Goal: Task Accomplishment & Management: Manage account settings

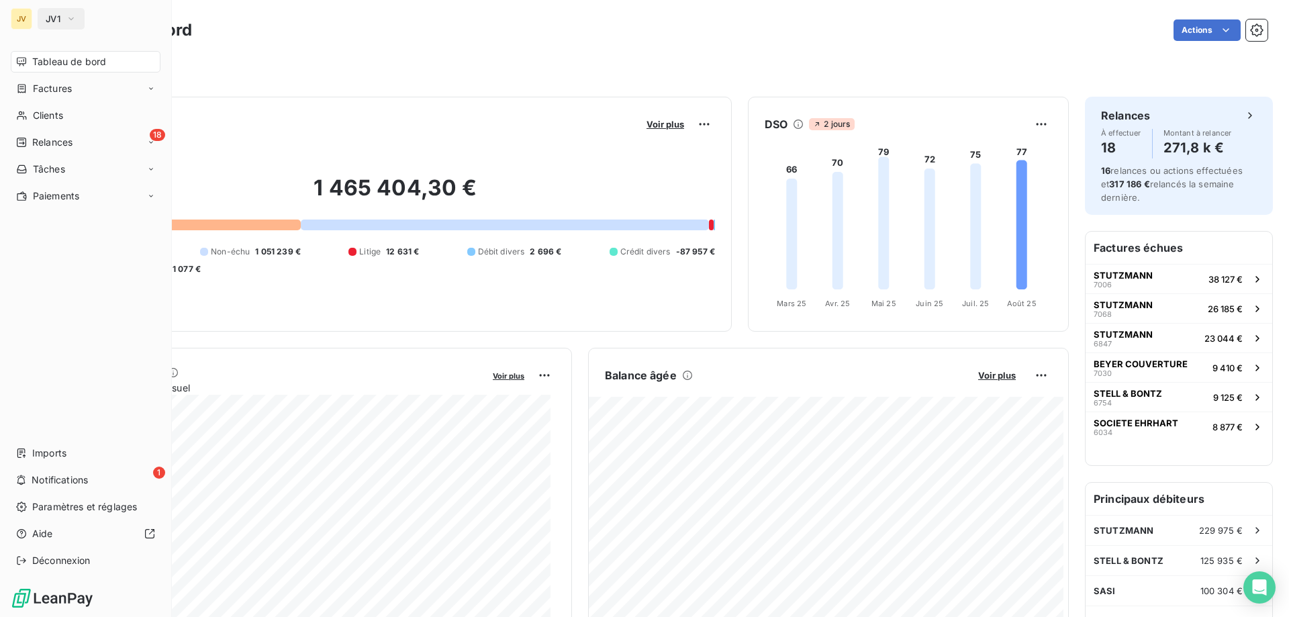
click at [34, 147] on span "Relances" at bounding box center [52, 142] width 40 height 13
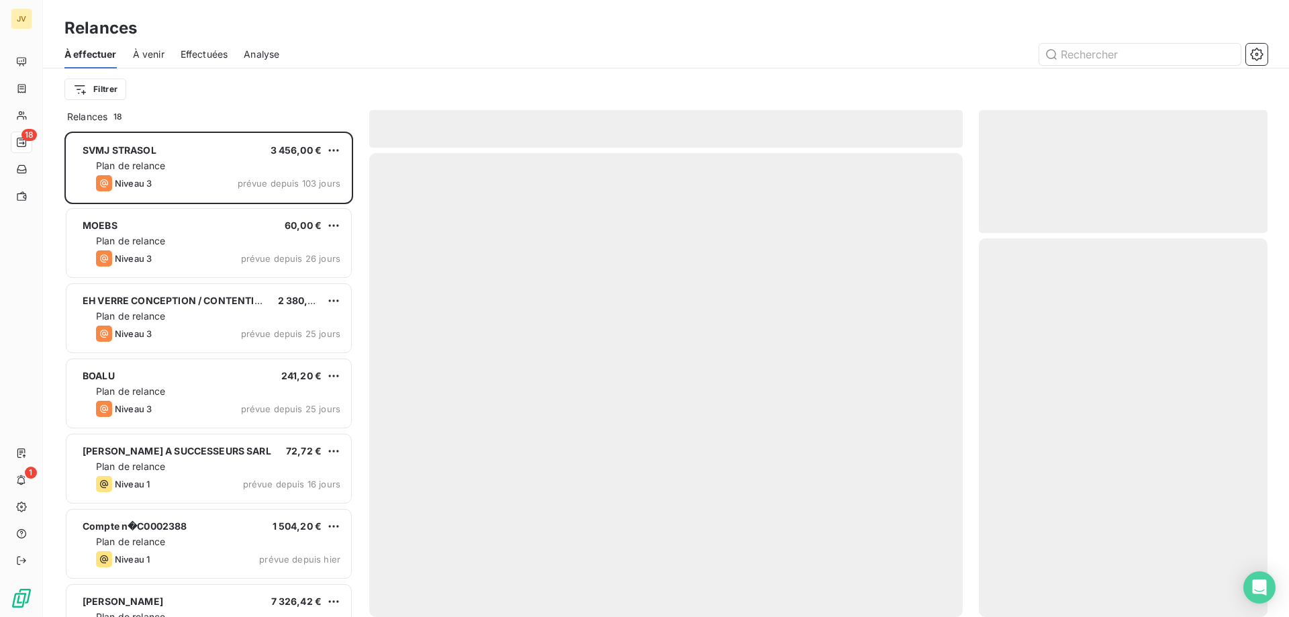
scroll to position [475, 279]
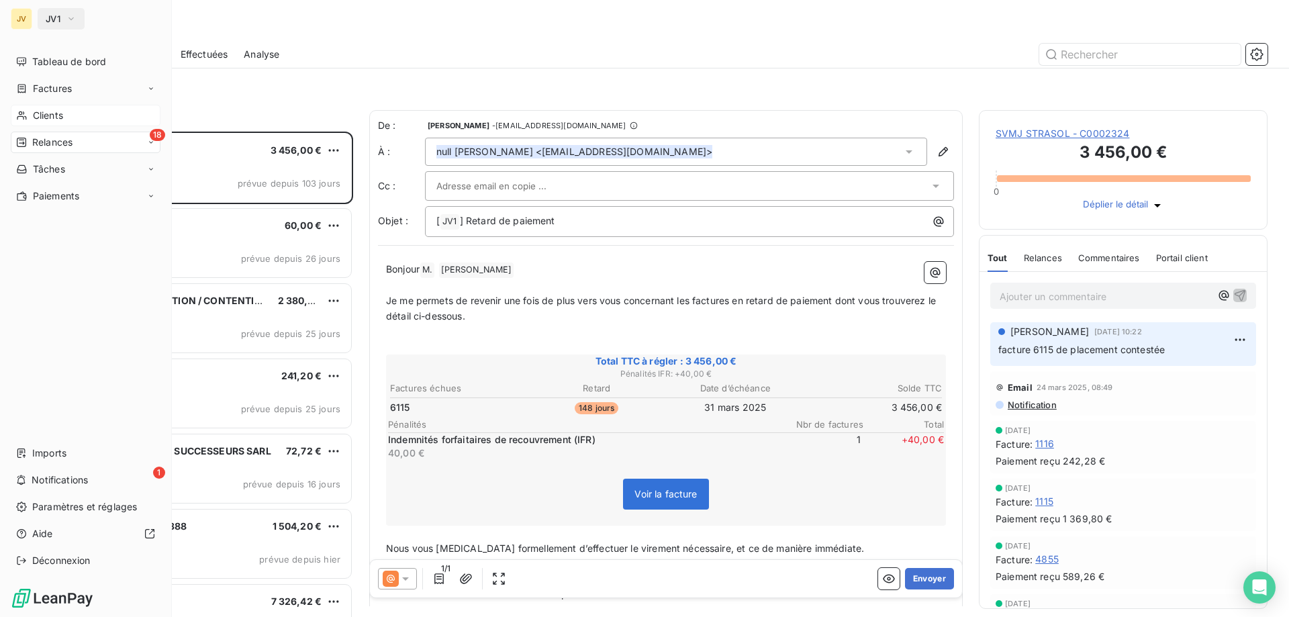
click at [27, 113] on icon at bounding box center [21, 115] width 11 height 11
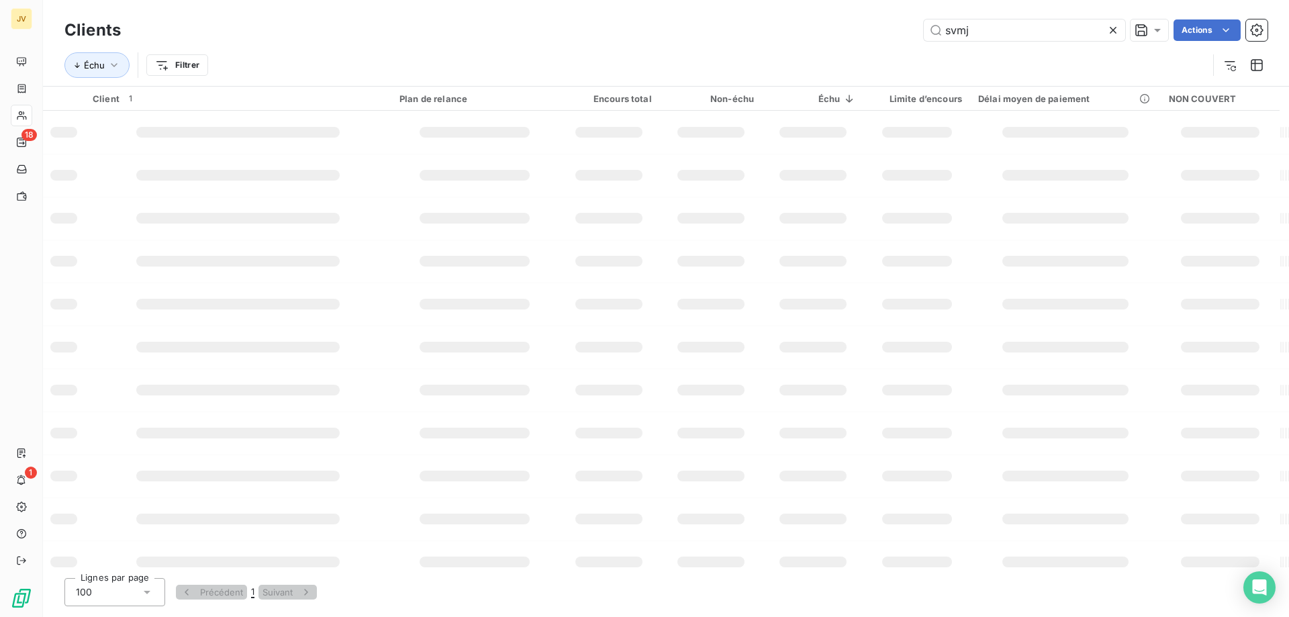
type input "svmj"
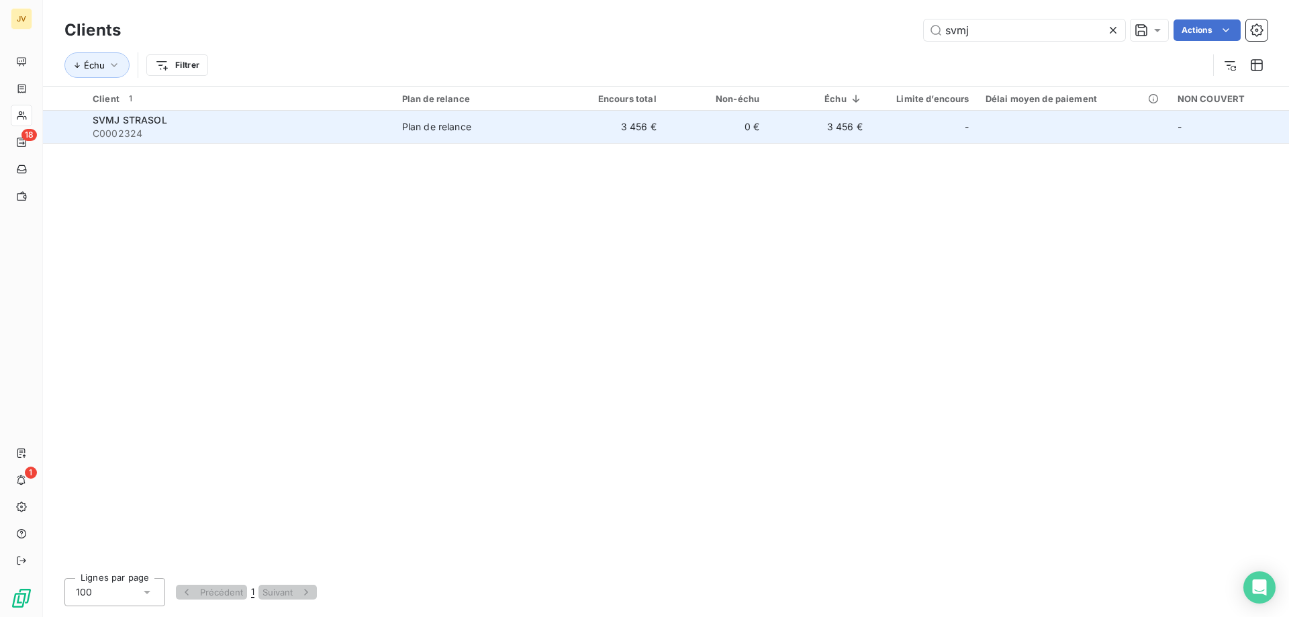
click at [699, 130] on td "0 €" at bounding box center [716, 127] width 103 height 32
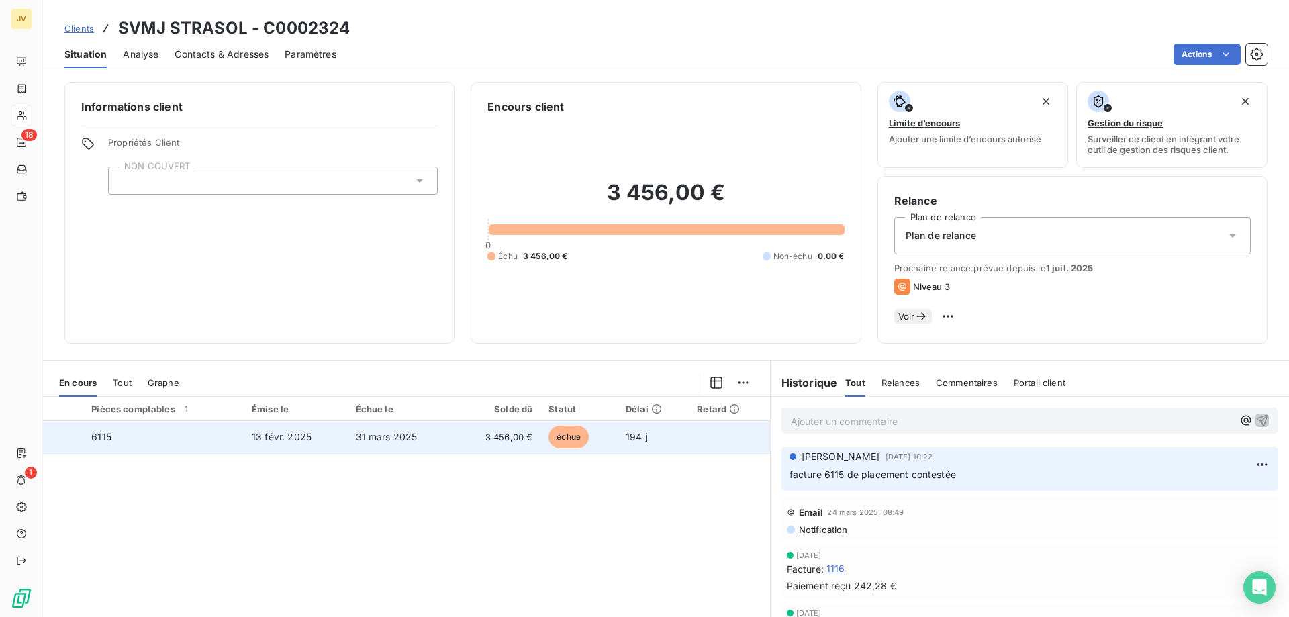
click at [64, 437] on div at bounding box center [64, 437] width 0 height 0
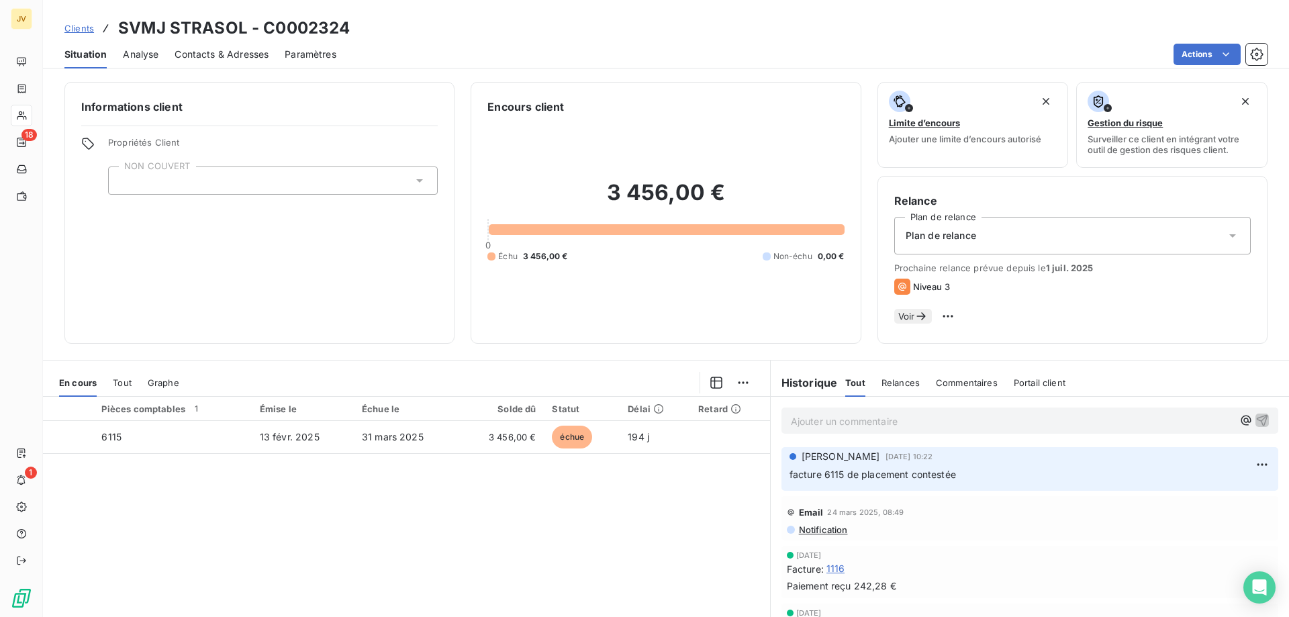
click at [738, 395] on html "JV 18 1 Clients SVMJ STRASOL - C0002324 Situation Analyse Contacts & Adresses P…" at bounding box center [644, 308] width 1289 height 617
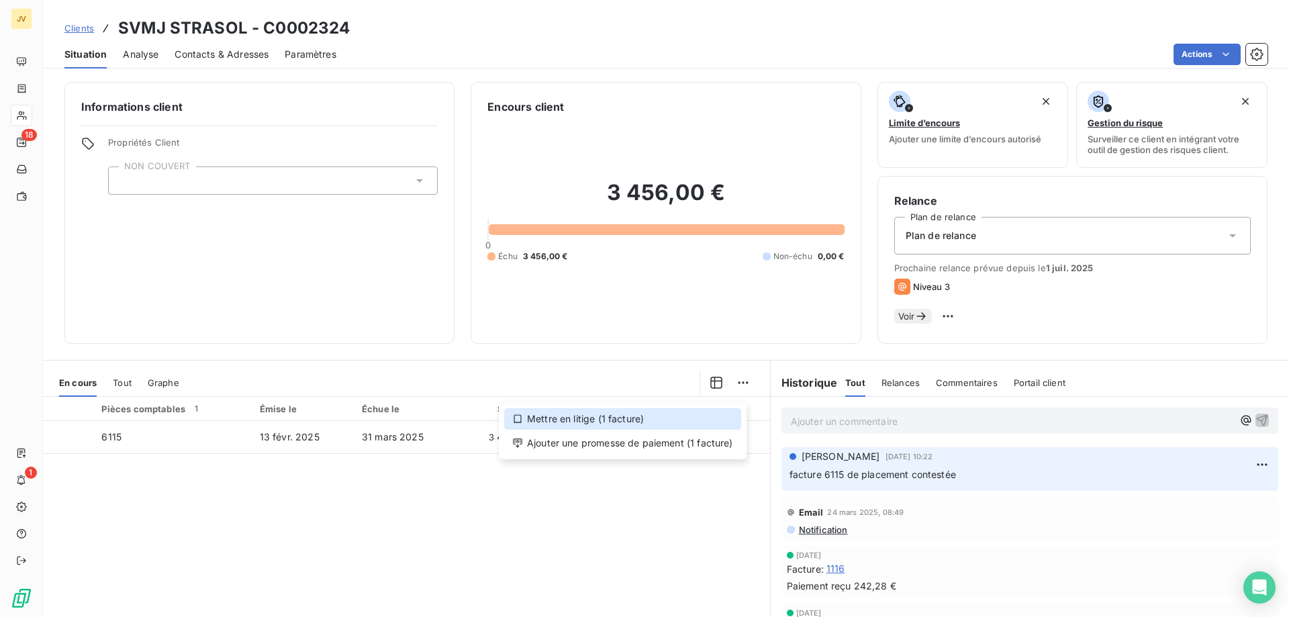
click at [538, 418] on div "Mettre en litige (1 facture)" at bounding box center [622, 418] width 237 height 21
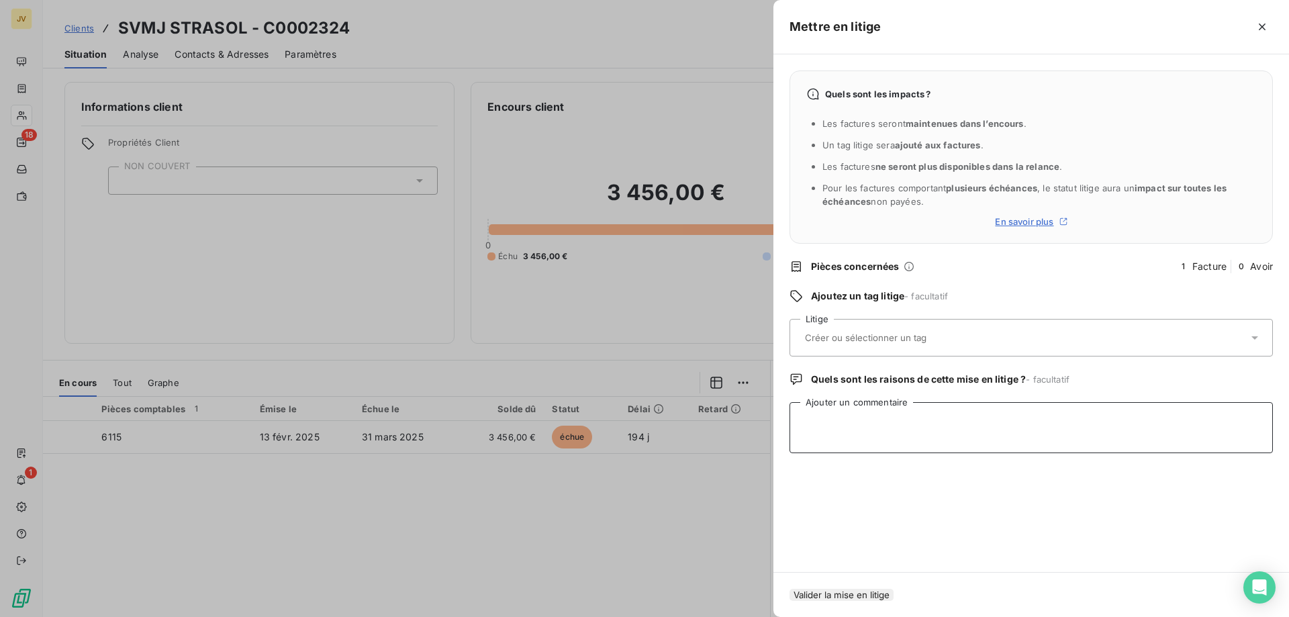
click at [887, 429] on textarea "Ajouter un commentaire" at bounding box center [1030, 427] width 483 height 51
type textarea "facture de placement contestée"
click at [868, 591] on button "Valider la mise en litige" at bounding box center [841, 595] width 104 height 12
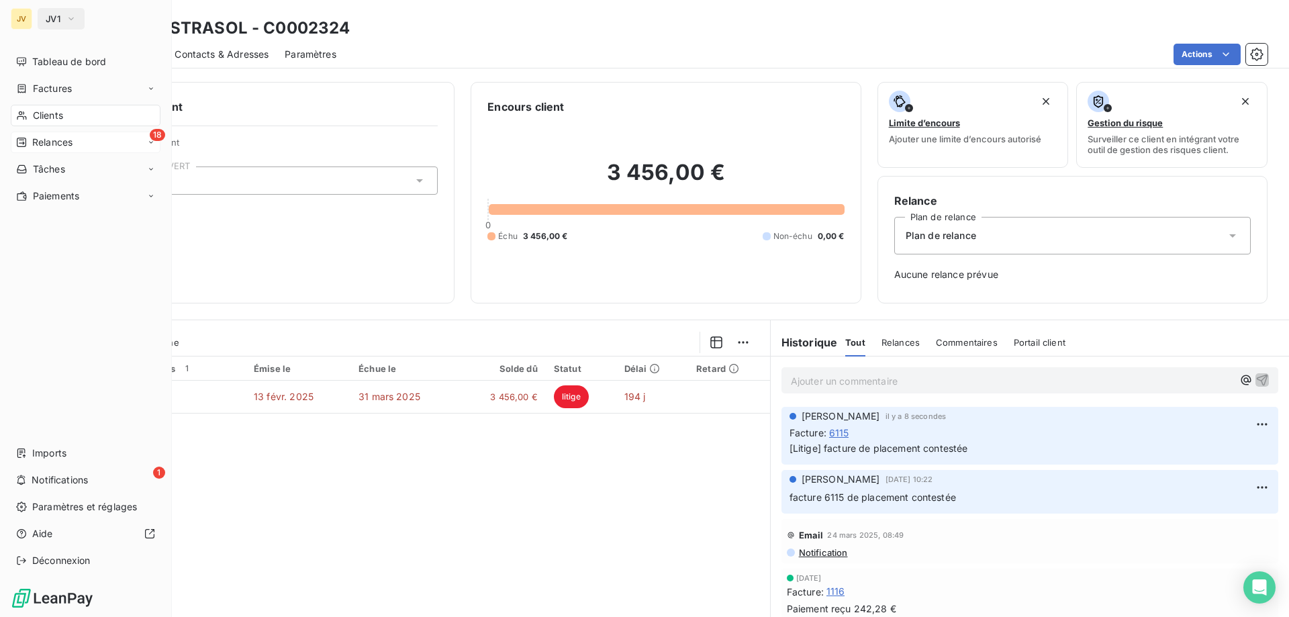
click at [76, 137] on div "18 Relances" at bounding box center [86, 142] width 150 height 21
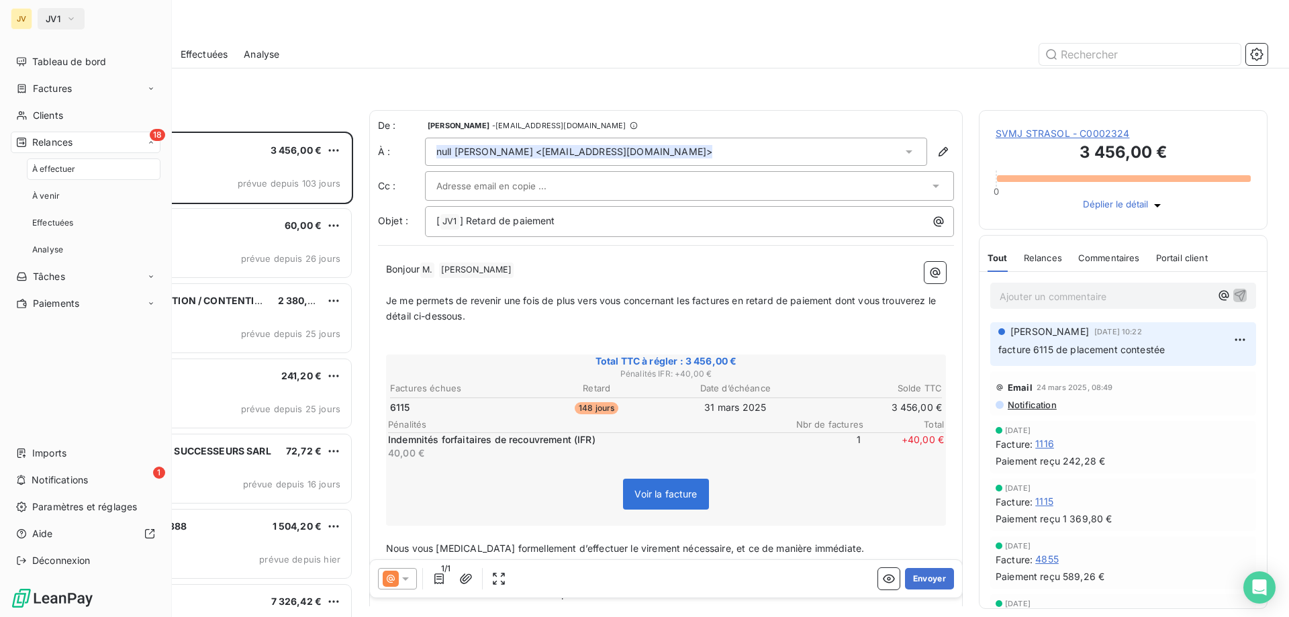
scroll to position [475, 279]
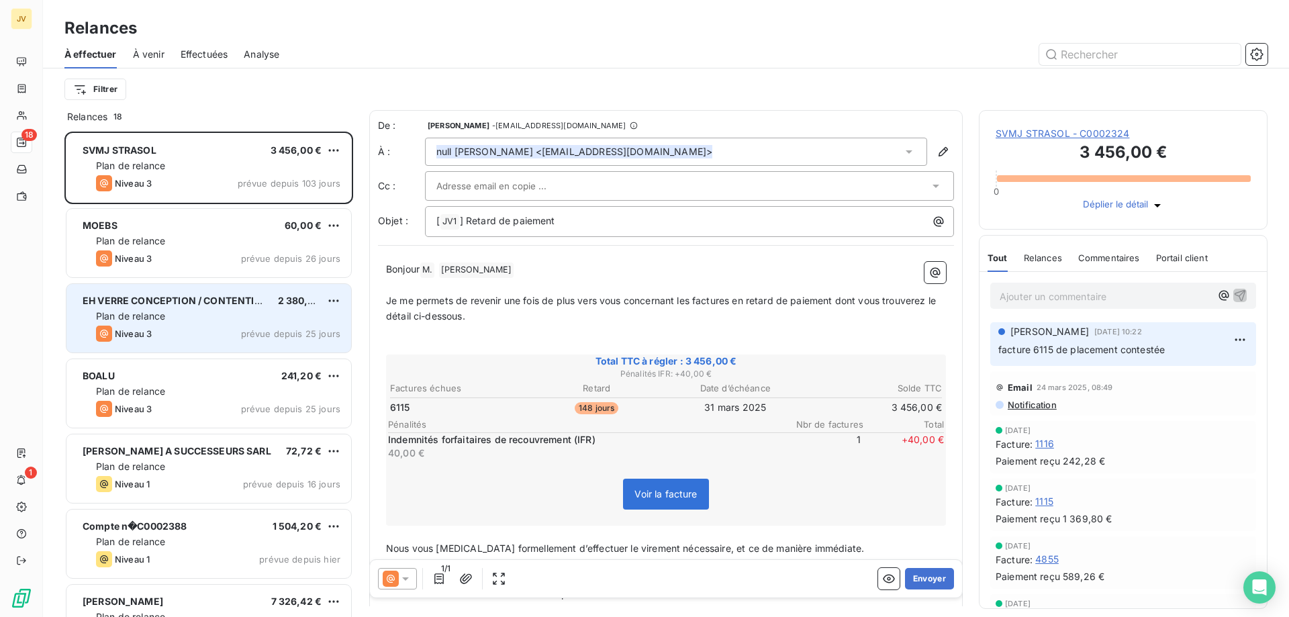
click at [203, 326] on div "Niveau 3 prévue depuis 25 jours" at bounding box center [218, 334] width 244 height 16
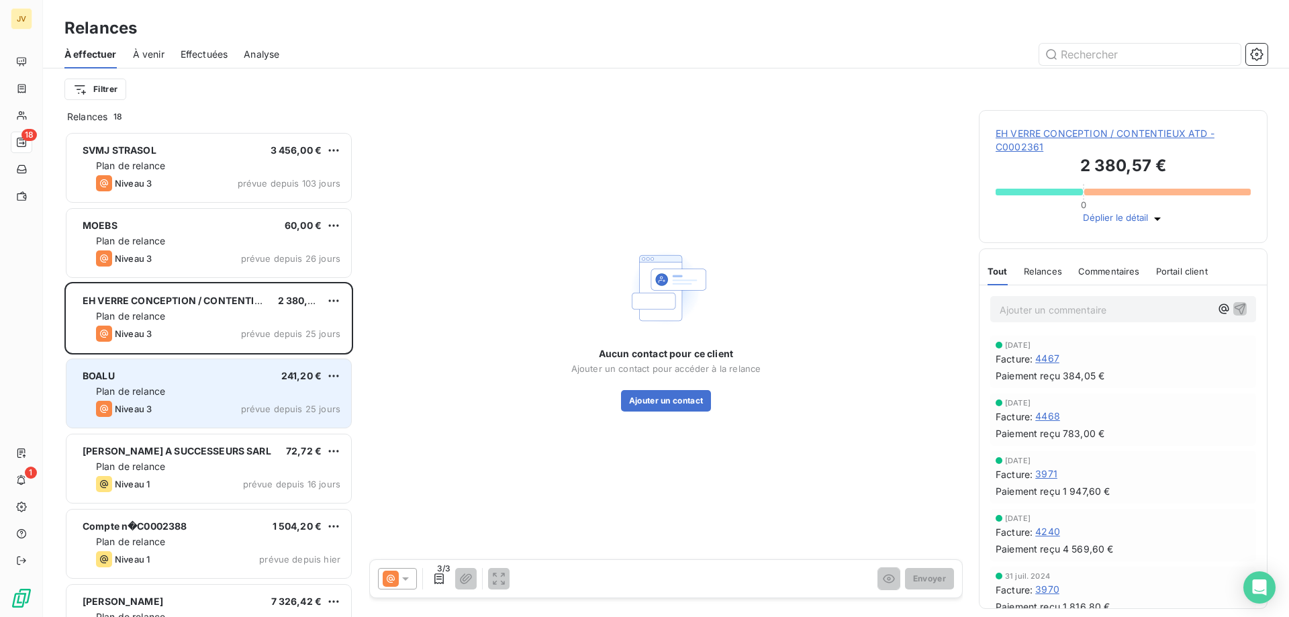
click at [197, 393] on div "Plan de relance" at bounding box center [218, 391] width 244 height 13
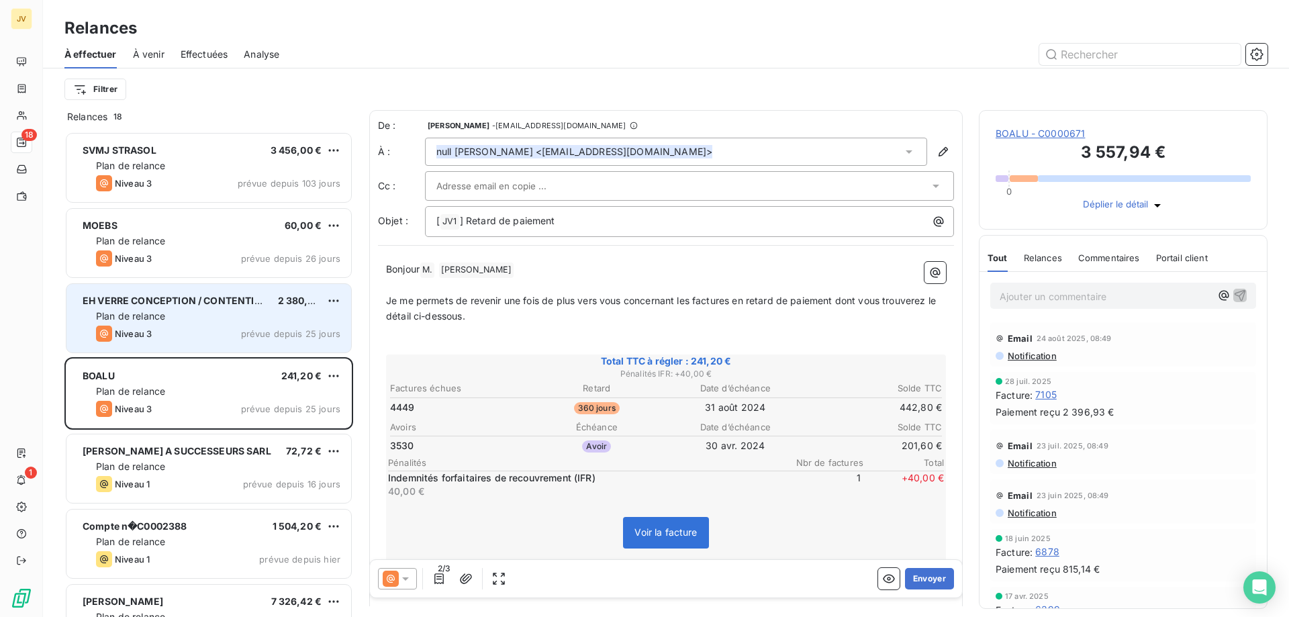
click at [206, 327] on div "Niveau 3 prévue depuis 25 jours" at bounding box center [218, 334] width 244 height 16
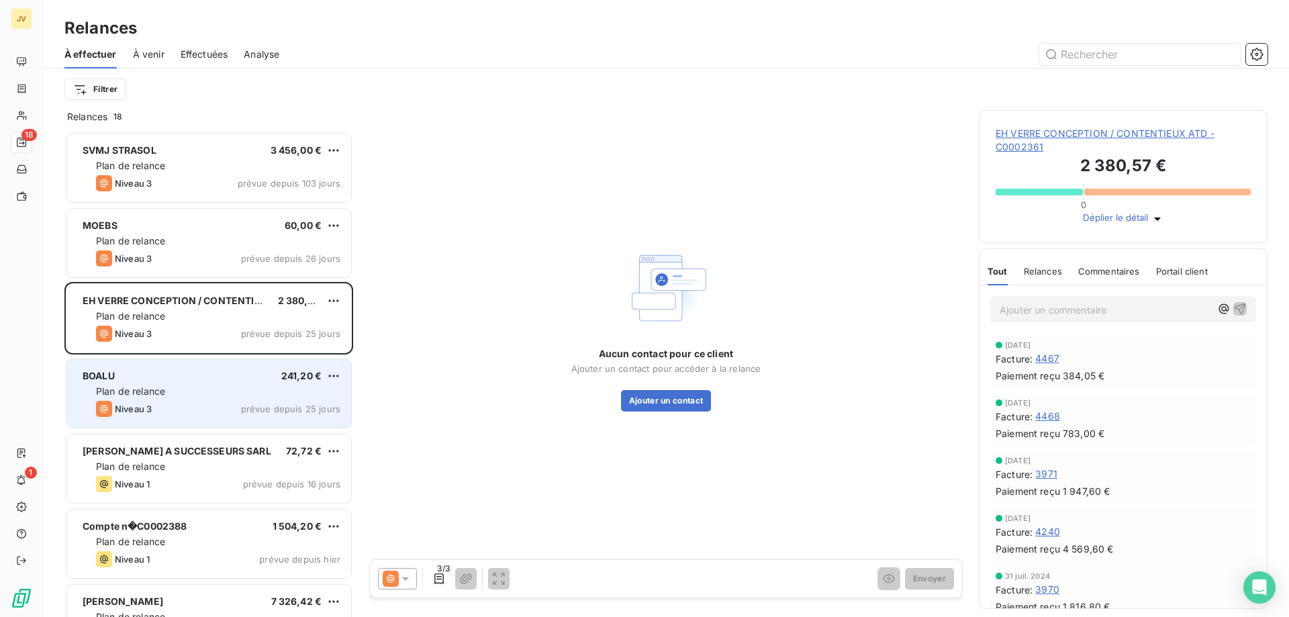
click at [175, 391] on div "Plan de relance" at bounding box center [218, 391] width 244 height 13
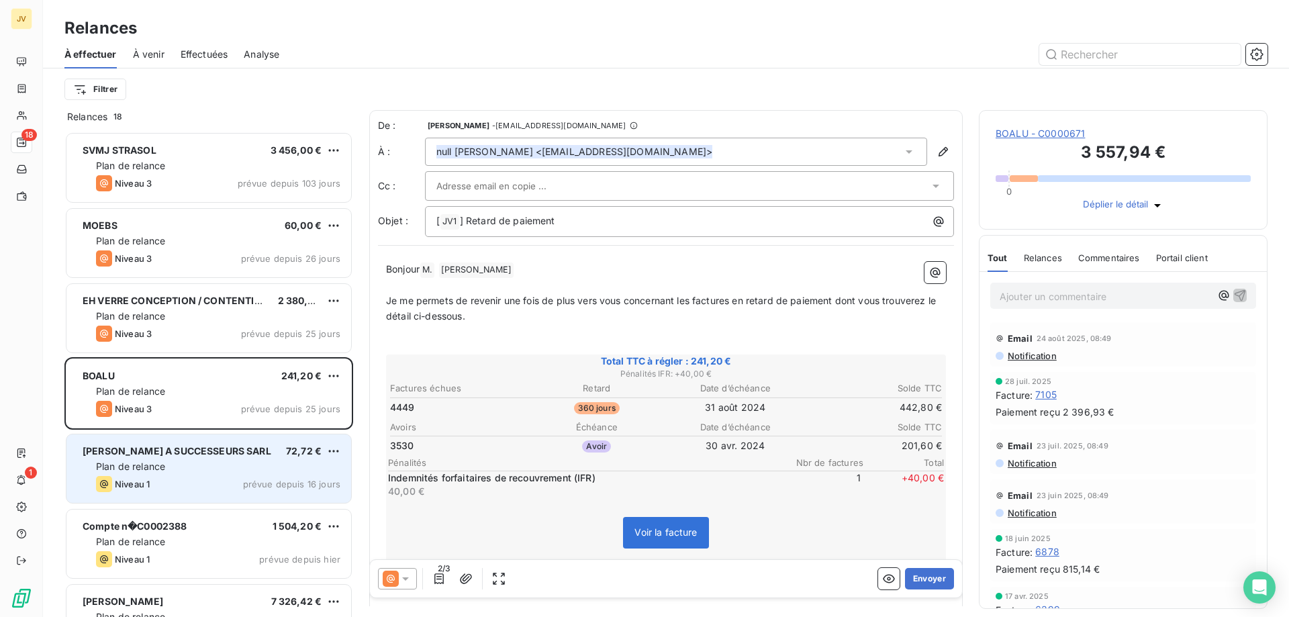
click at [177, 477] on div "Niveau 1 prévue depuis 16 jours" at bounding box center [218, 484] width 244 height 16
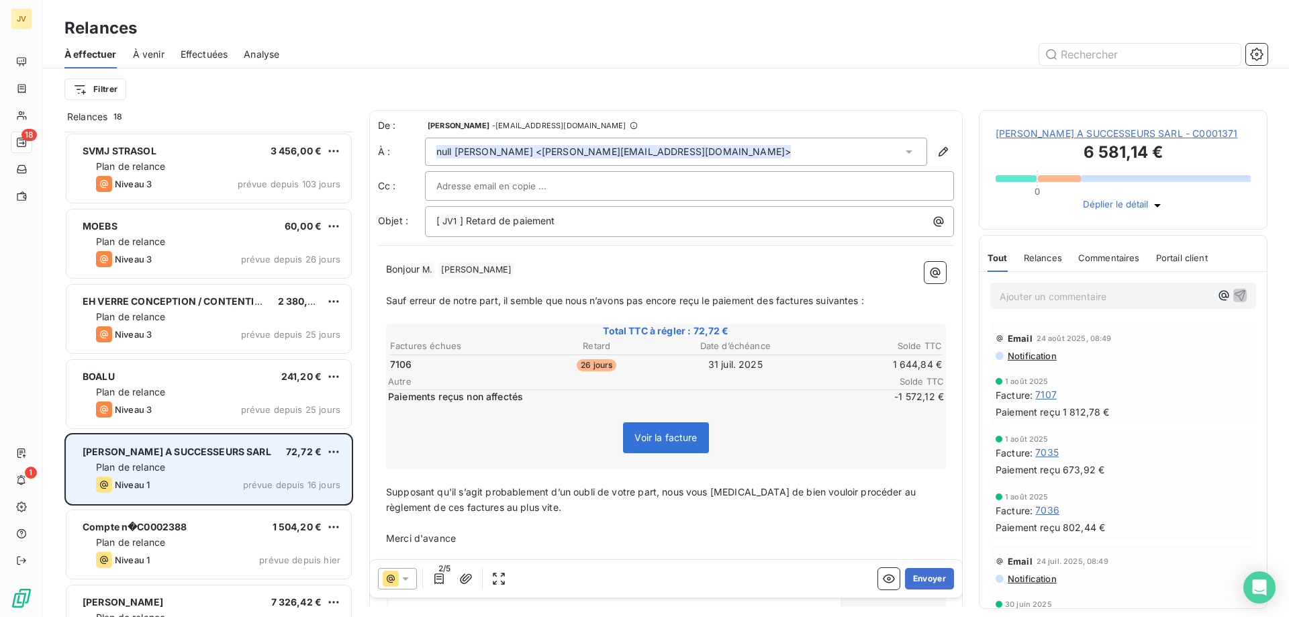
scroll to position [68, 0]
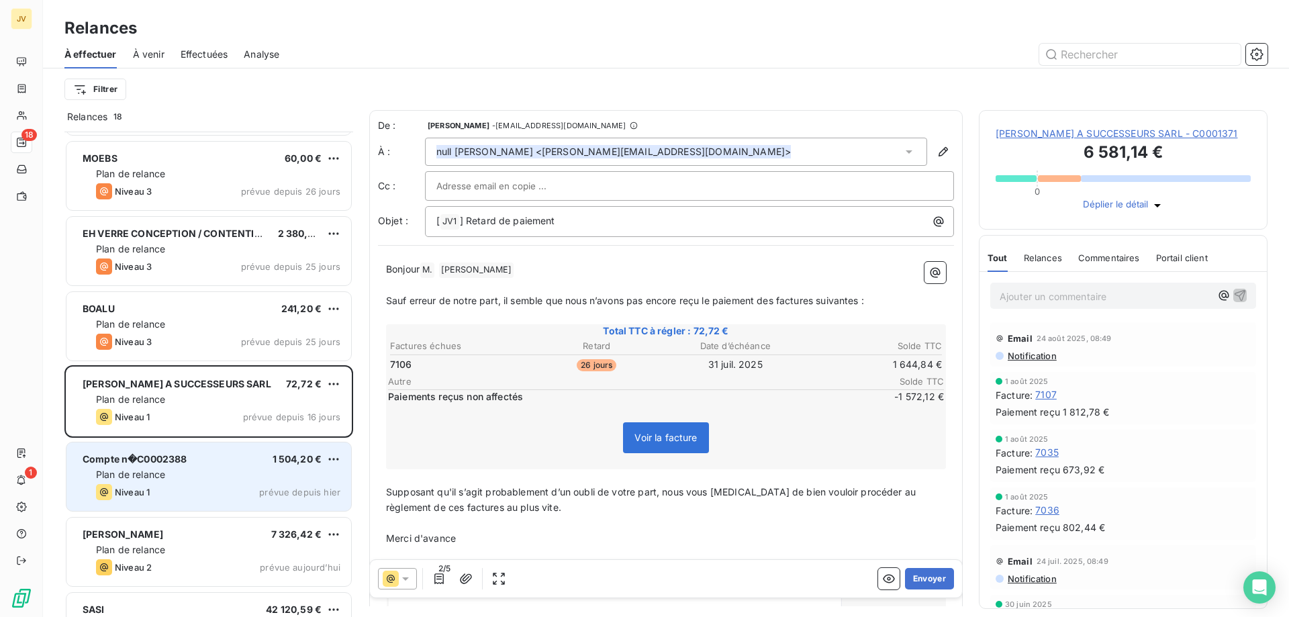
click at [222, 481] on div "Compte n�C0002388 1 504,20 € Plan de relance Niveau 1 prévue depuis hier" at bounding box center [208, 476] width 285 height 68
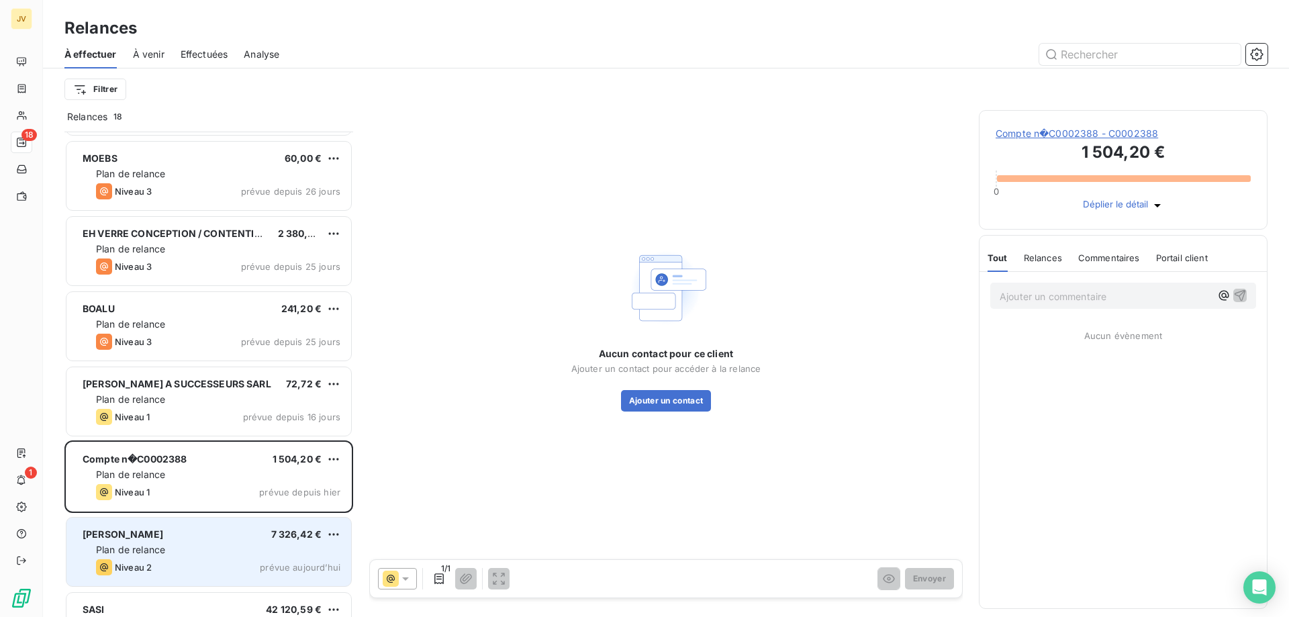
click at [173, 547] on div "Plan de relance" at bounding box center [218, 549] width 244 height 13
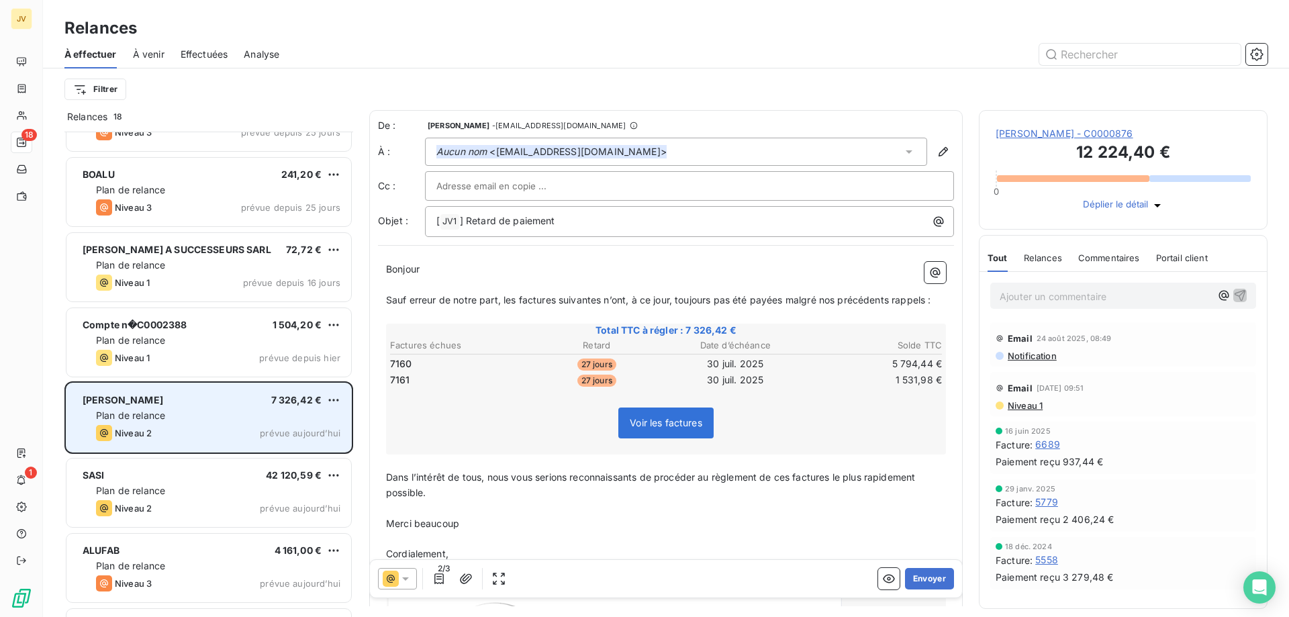
scroll to position [269, 0]
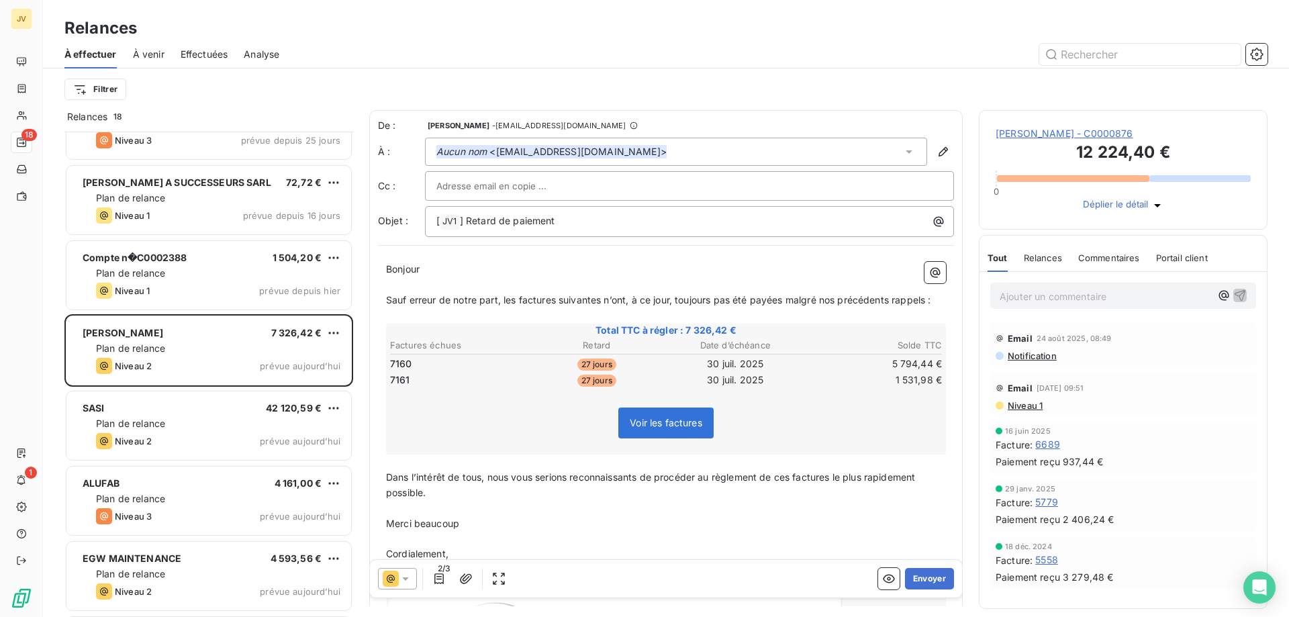
click at [1034, 295] on p "Ajouter un commentaire ﻿" at bounding box center [1106, 296] width 212 height 17
click at [1084, 301] on p "BARGEOT" at bounding box center [1106, 295] width 212 height 15
click at [1000, 299] on span "BARGEOT: FIN DE COLLABORATION" at bounding box center [1083, 294] width 166 height 11
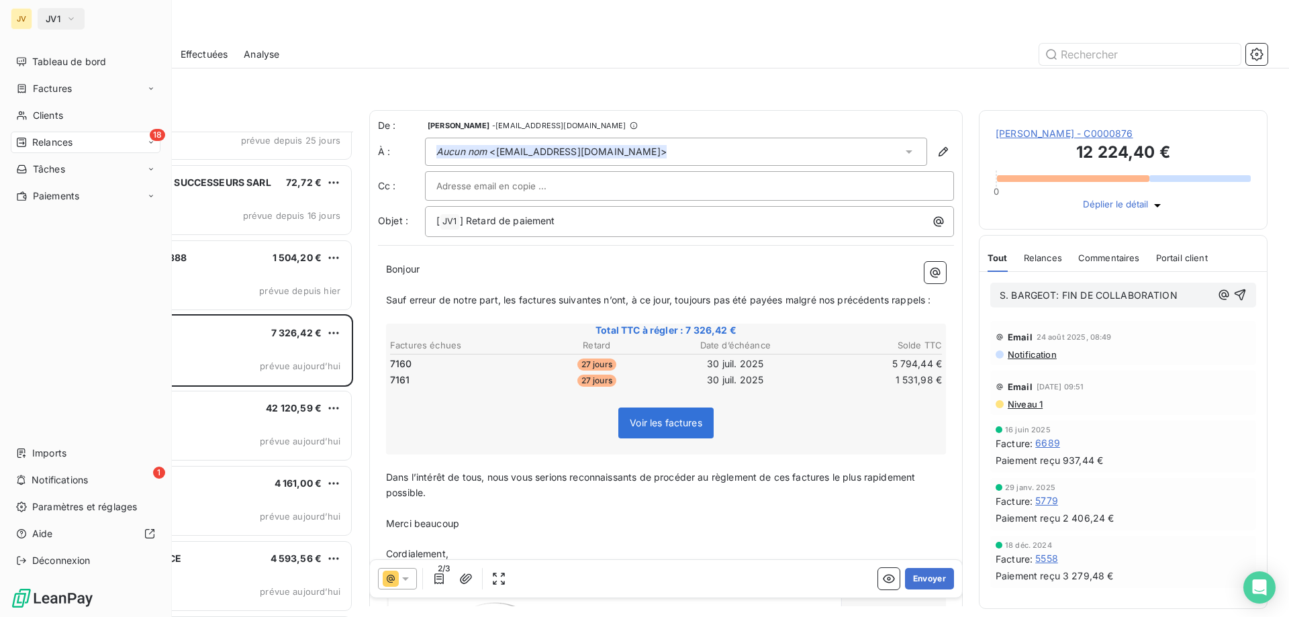
click at [40, 13] on button "JV1" at bounding box center [61, 18] width 47 height 21
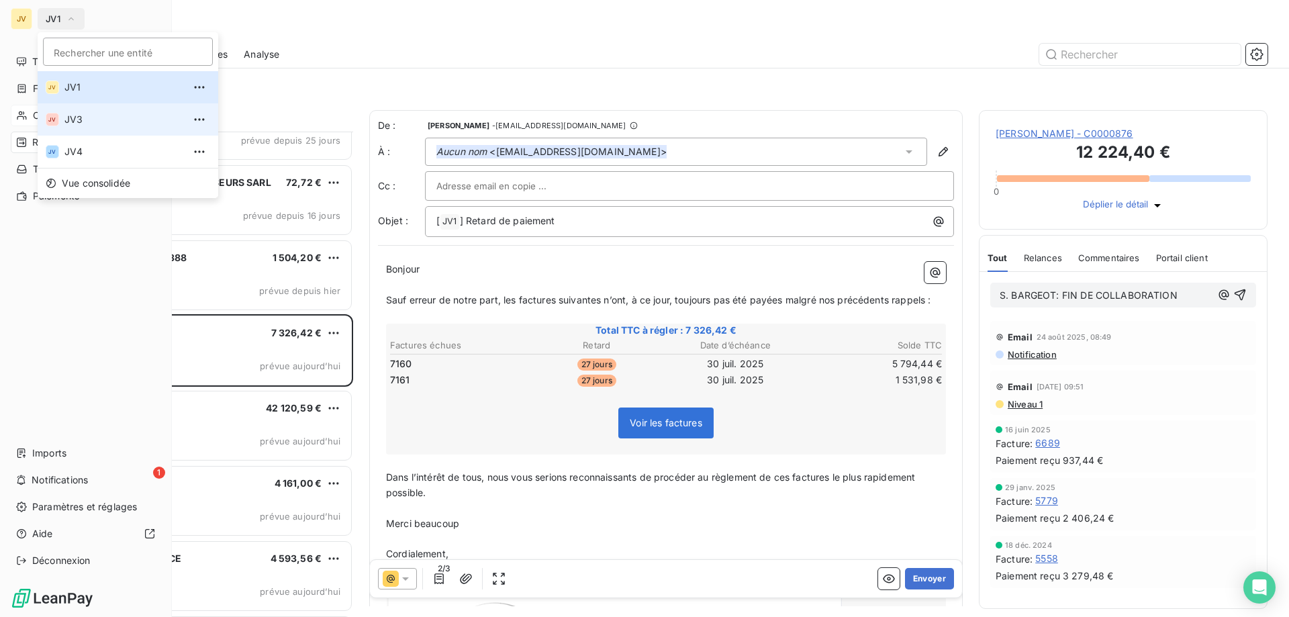
click at [71, 114] on span "JV3" at bounding box center [123, 119] width 119 height 13
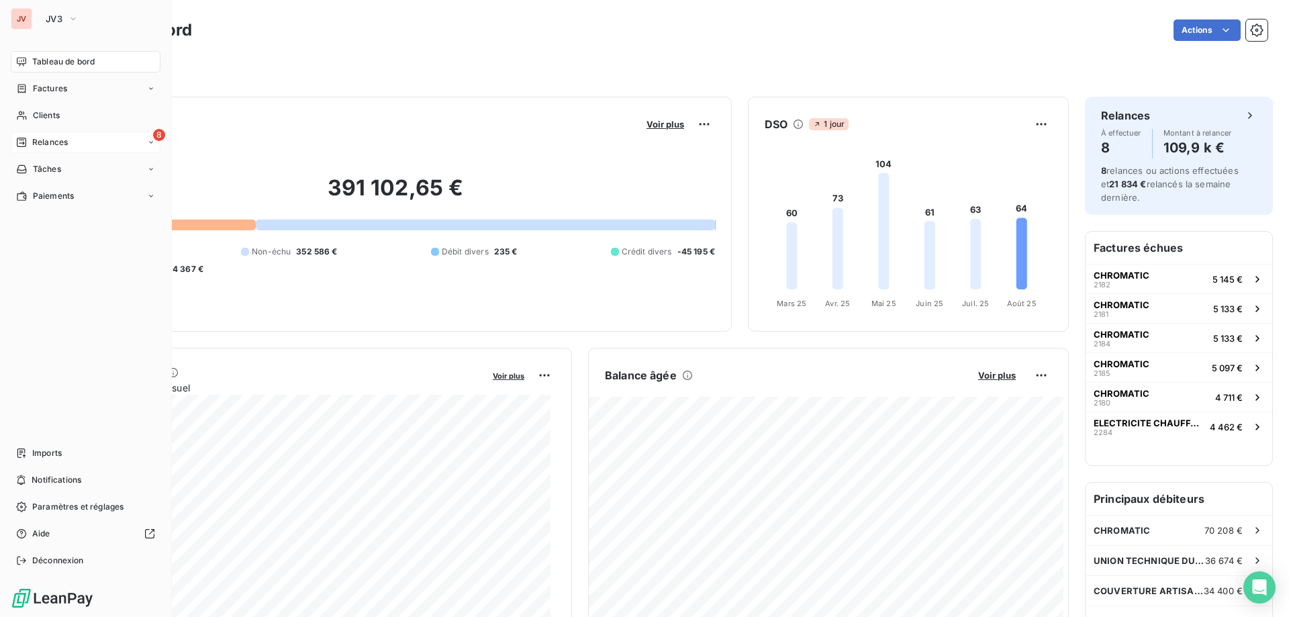
click at [17, 149] on div "8 Relances" at bounding box center [86, 142] width 150 height 21
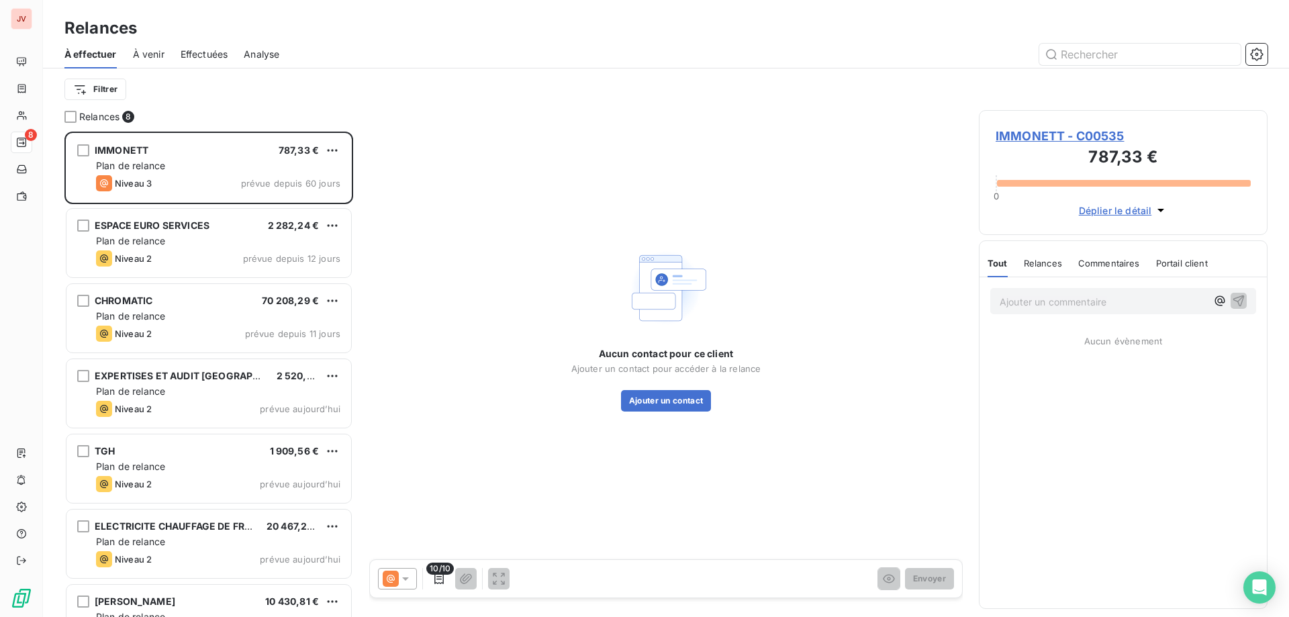
scroll to position [475, 279]
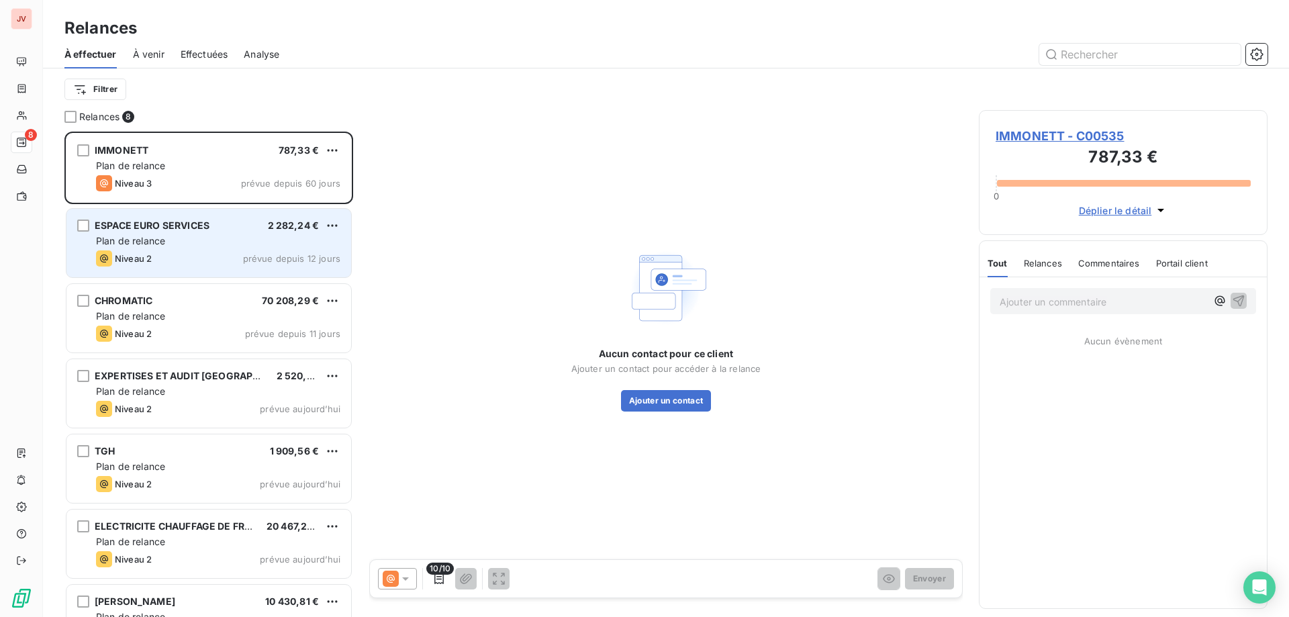
click at [204, 276] on div "ESPACE EURO SERVICES 2 282,24 € Plan de relance Niveau 2 prévue depuis 12 jours" at bounding box center [208, 243] width 285 height 68
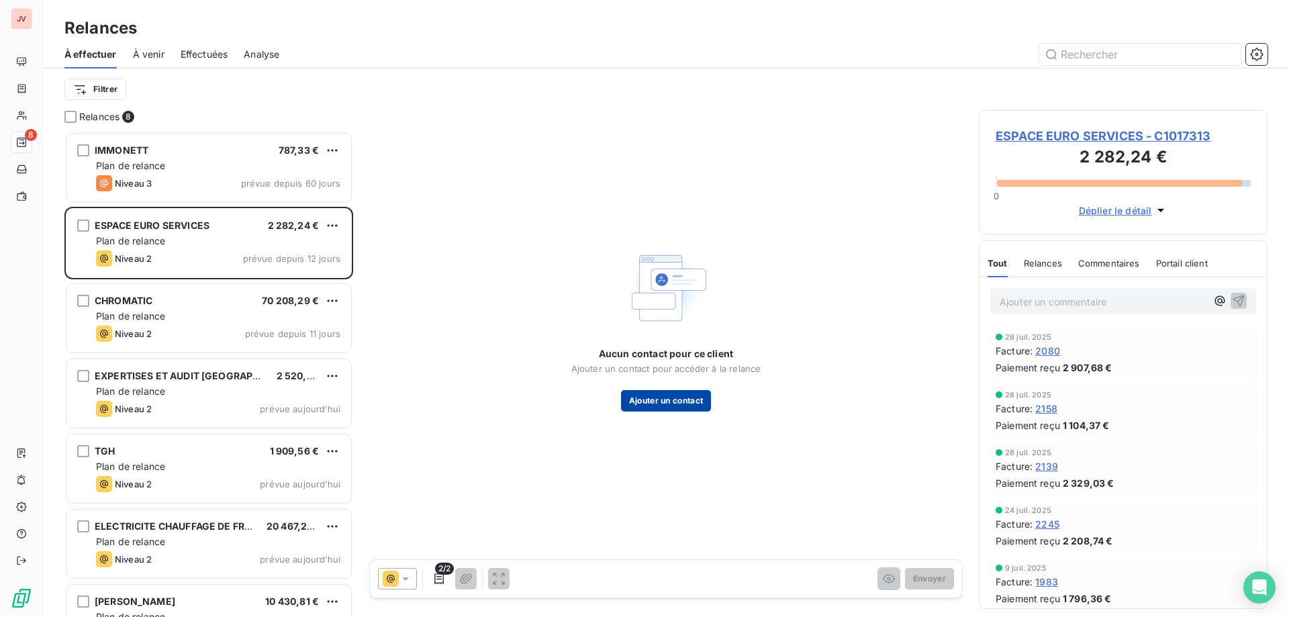
click at [664, 400] on button "Ajouter un contact" at bounding box center [666, 400] width 91 height 21
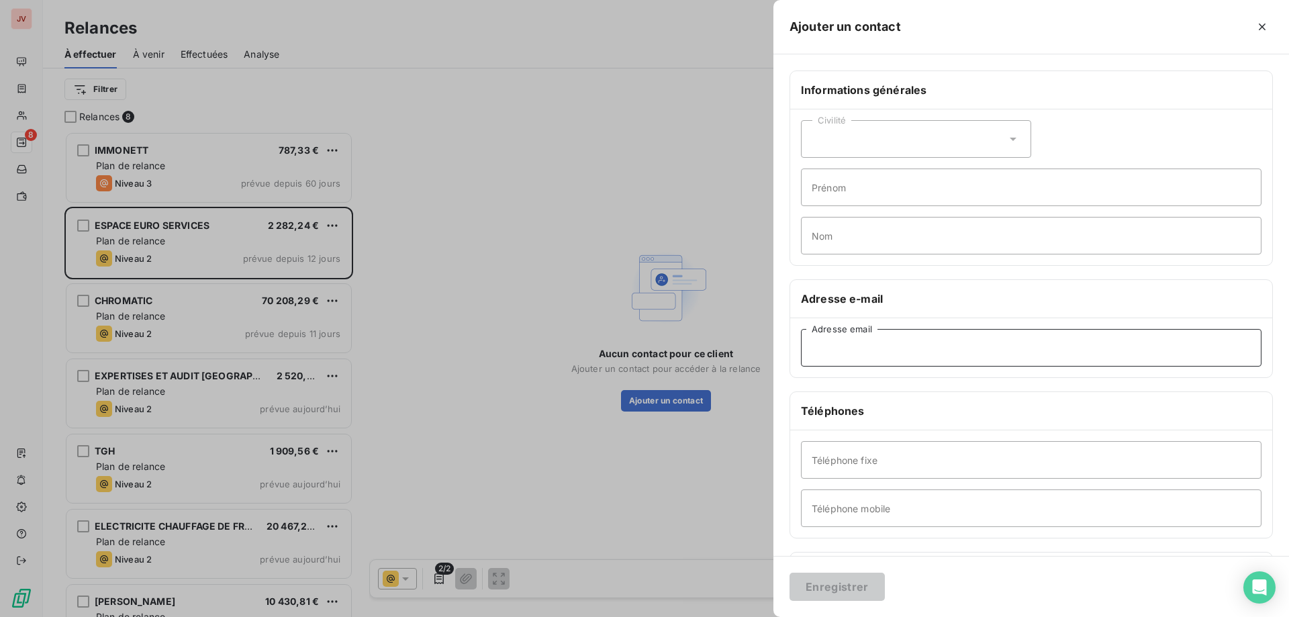
click at [874, 355] on input "Adresse email" at bounding box center [1031, 348] width 460 height 38
drag, startPoint x: 894, startPoint y: 346, endPoint x: 771, endPoint y: 342, distance: 123.6
click at [771, 616] on div "Ajouter un contact Informations générales Civilité Prénom Nom Adresse e-mail [E…" at bounding box center [644, 617] width 1289 height 0
type input "[EMAIL_ADDRESS][DOMAIN_NAME]"
click at [834, 585] on button "Enregistrer" at bounding box center [836, 587] width 95 height 28
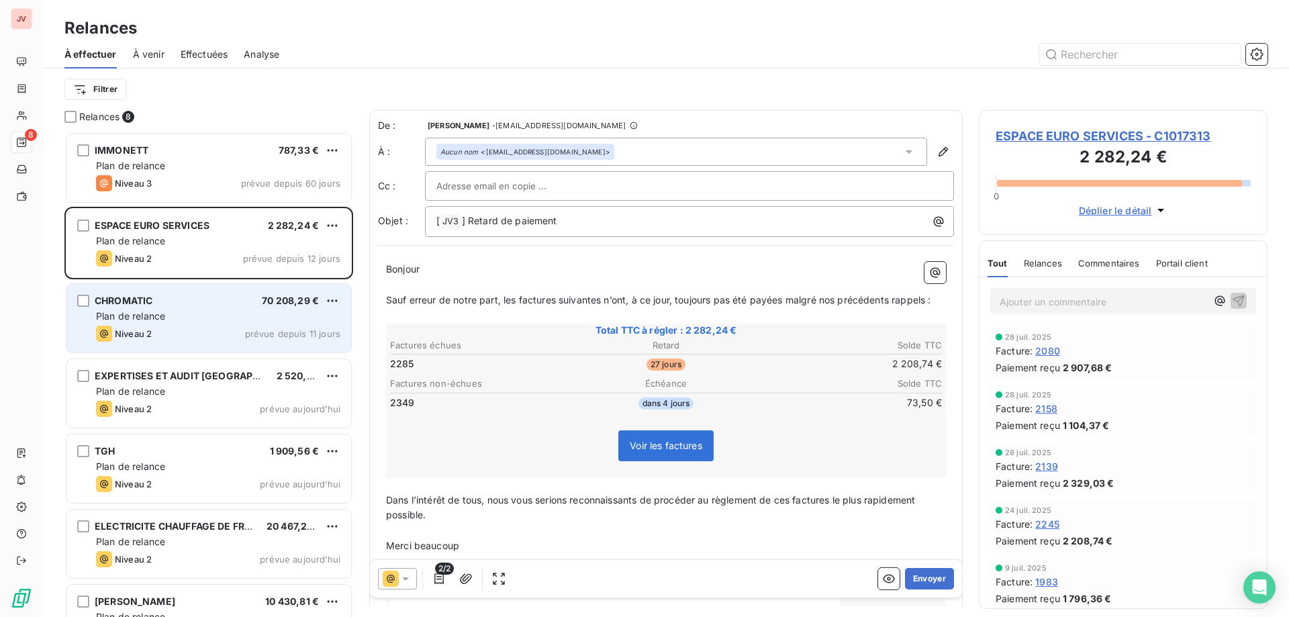
click at [185, 326] on div "Niveau 2 prévue depuis 11 jours" at bounding box center [218, 334] width 244 height 16
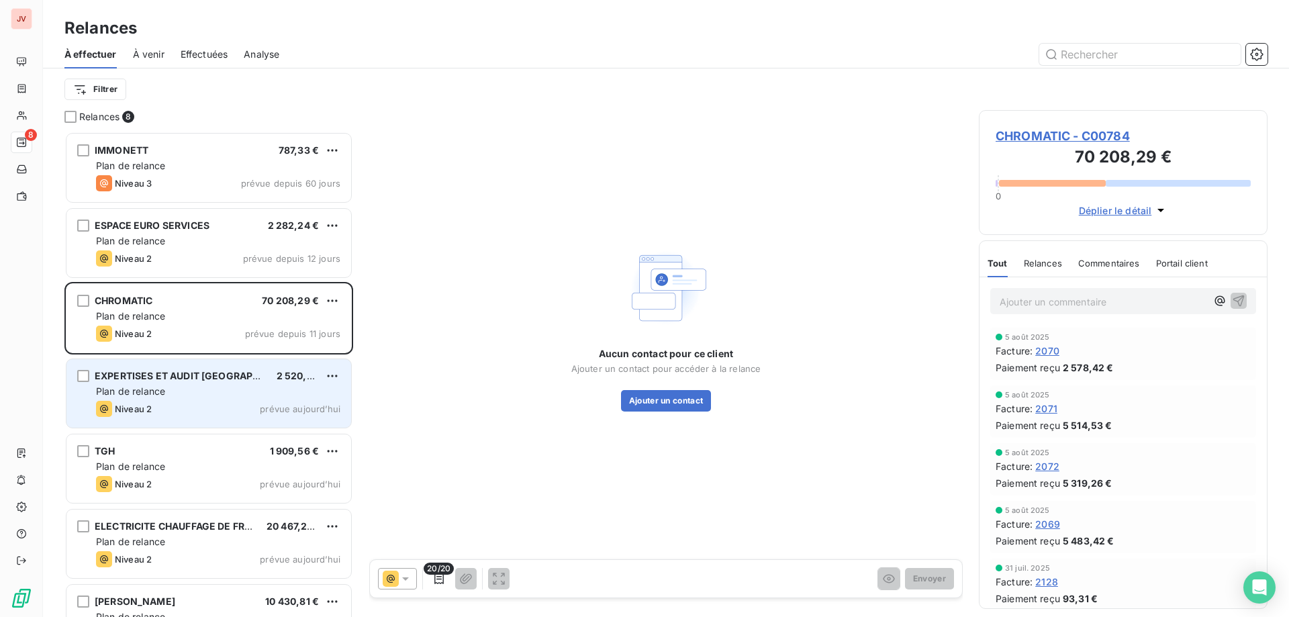
click at [177, 411] on div "Niveau 2 prévue aujourd’hui" at bounding box center [218, 409] width 244 height 16
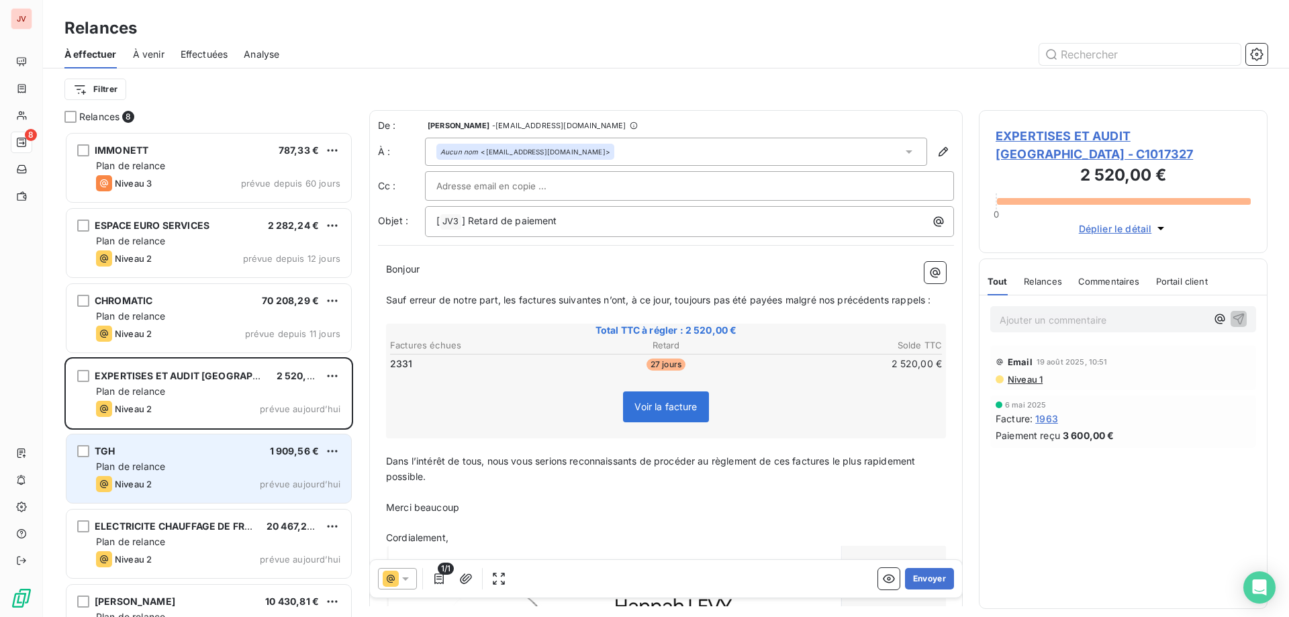
click at [188, 469] on div "Plan de relance" at bounding box center [218, 466] width 244 height 13
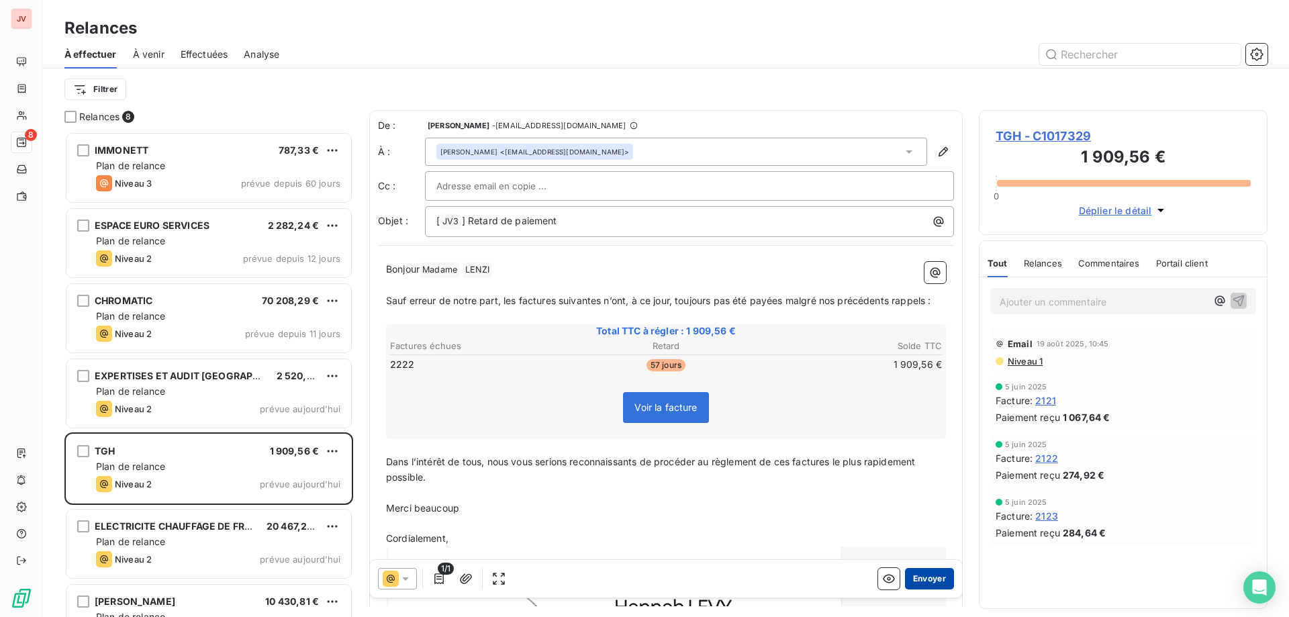
click at [915, 579] on button "Envoyer" at bounding box center [929, 578] width 49 height 21
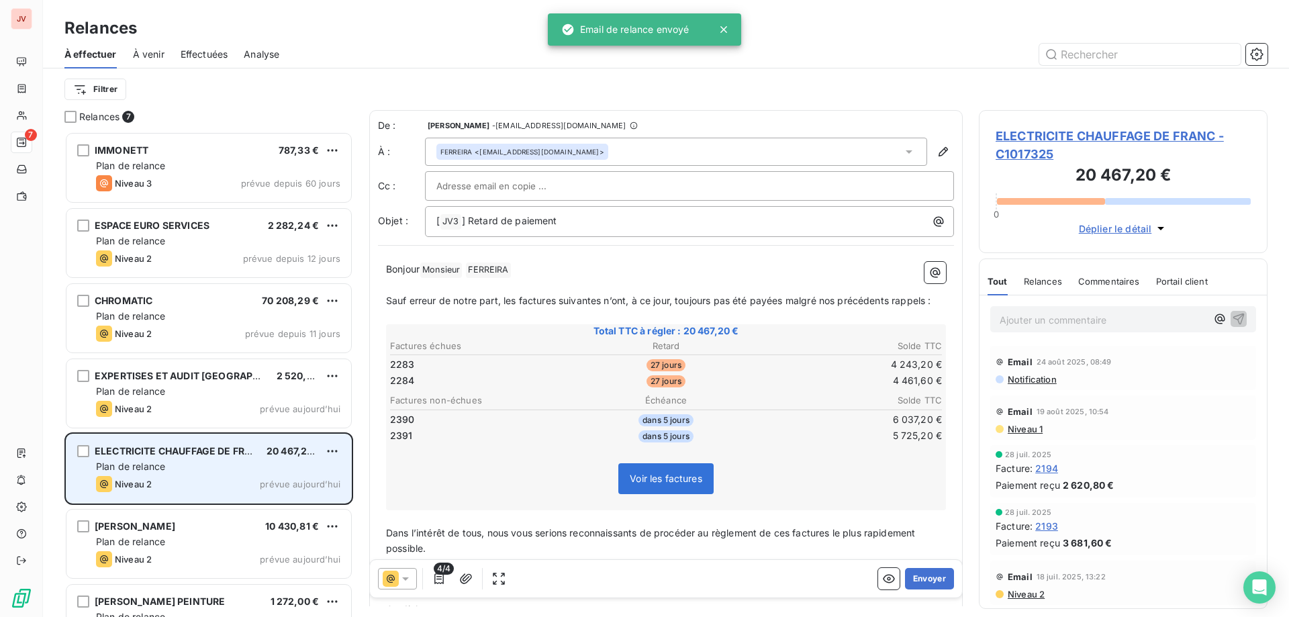
scroll to position [42, 0]
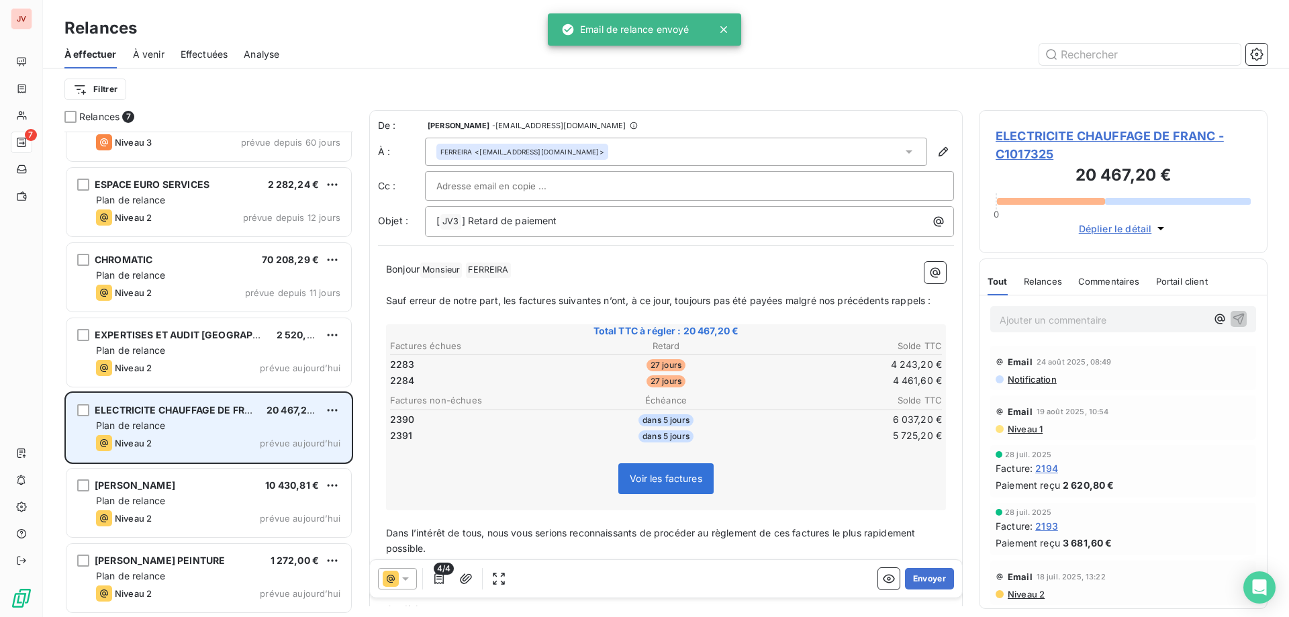
click at [179, 429] on div "Plan de relance" at bounding box center [218, 425] width 244 height 13
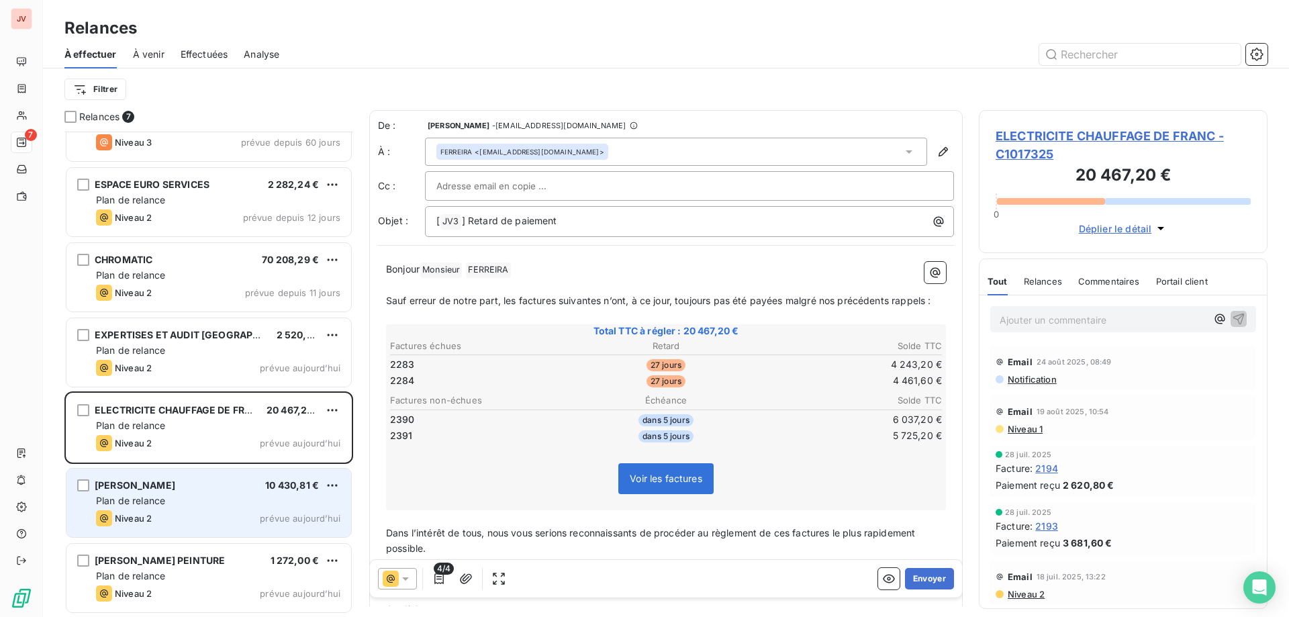
click at [191, 516] on div "Niveau 2 prévue aujourd’hui" at bounding box center [218, 518] width 244 height 16
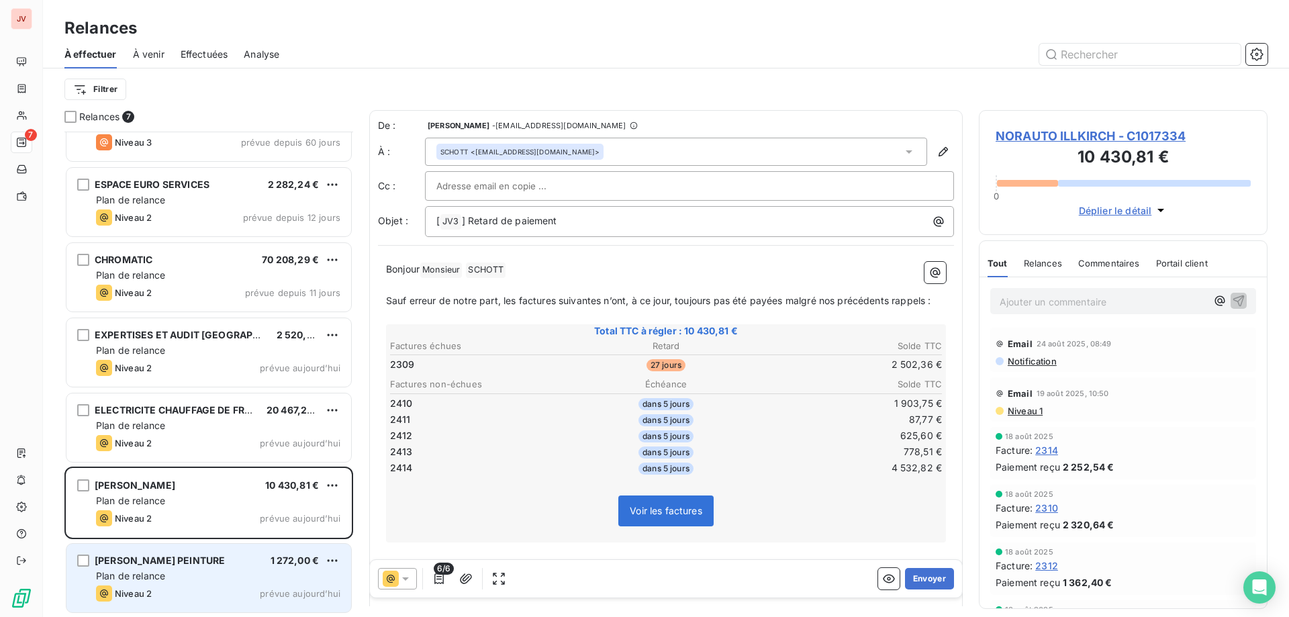
click at [188, 577] on div "Plan de relance" at bounding box center [218, 575] width 244 height 13
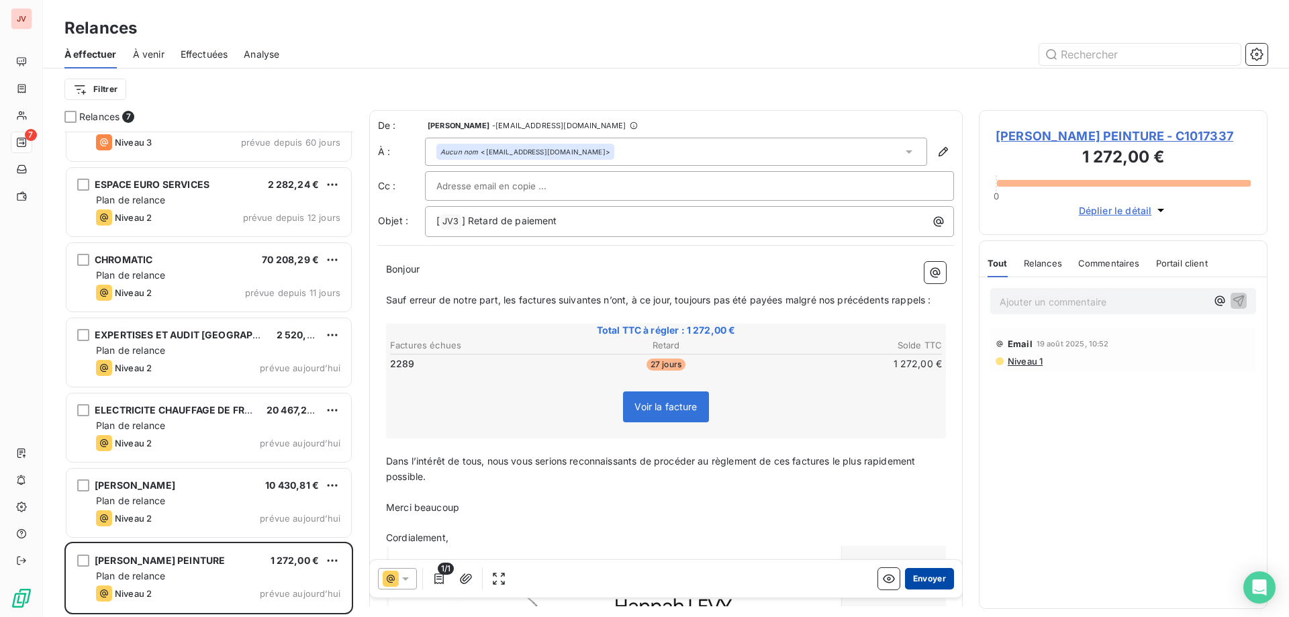
click at [920, 578] on button "Envoyer" at bounding box center [929, 578] width 49 height 21
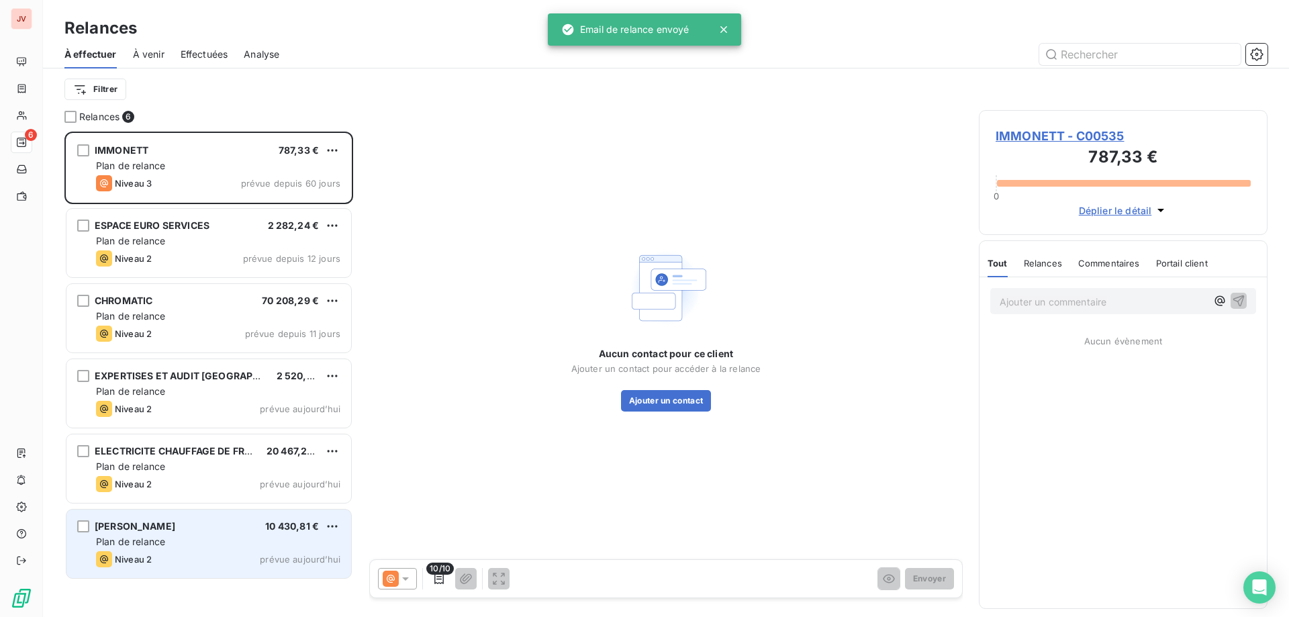
click at [170, 545] on div "Plan de relance" at bounding box center [218, 541] width 244 height 13
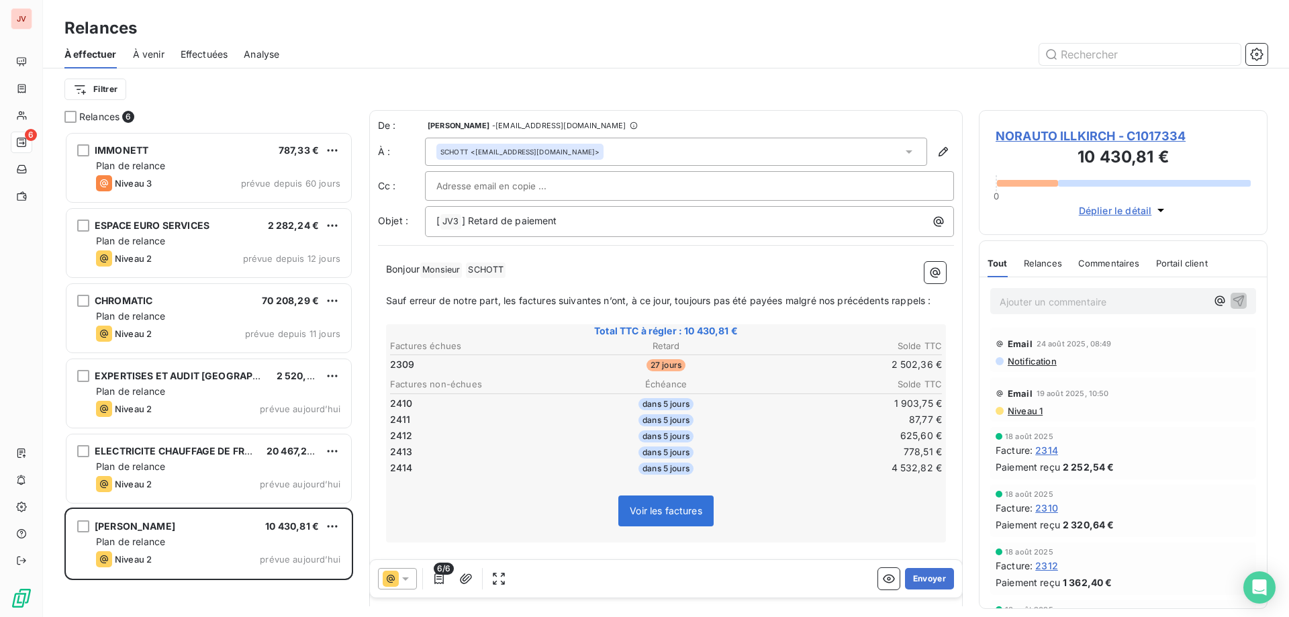
click at [438, 571] on span "6/6" at bounding box center [444, 569] width 20 height 12
click at [438, 572] on span "6/6" at bounding box center [444, 569] width 20 height 12
click at [436, 582] on icon "button" at bounding box center [438, 578] width 13 height 13
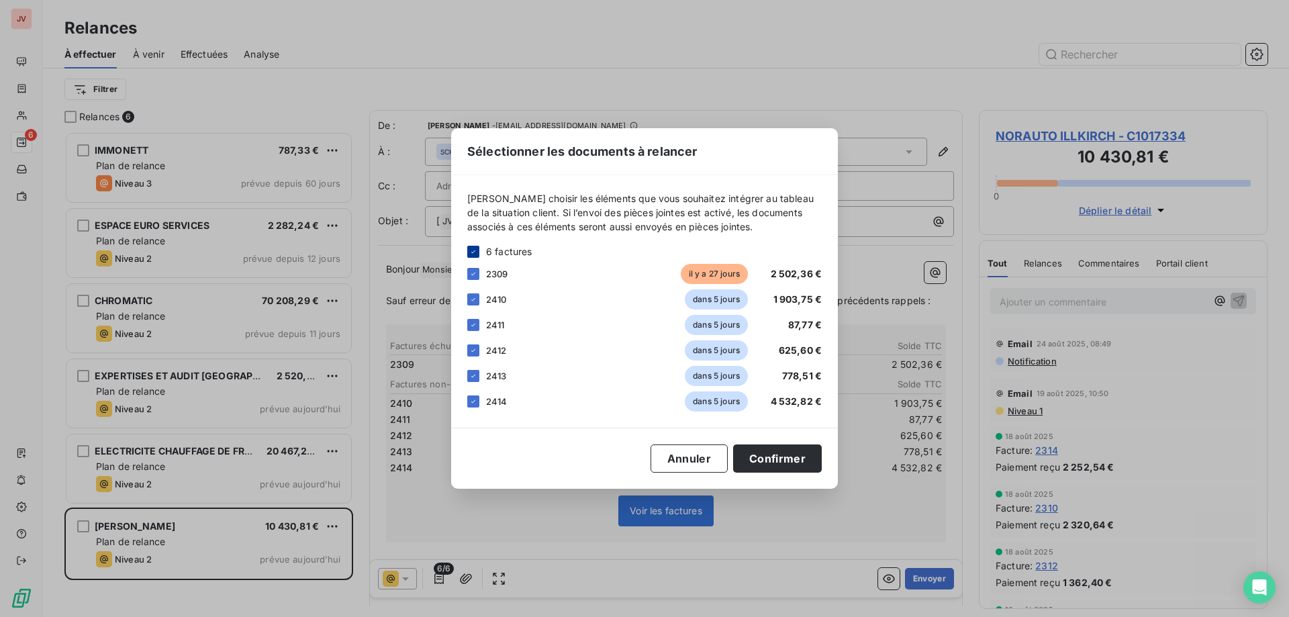
click at [476, 255] on icon at bounding box center [473, 252] width 8 height 8
click at [471, 277] on div at bounding box center [473, 274] width 12 height 12
click at [774, 458] on button "Confirmer" at bounding box center [777, 458] width 89 height 28
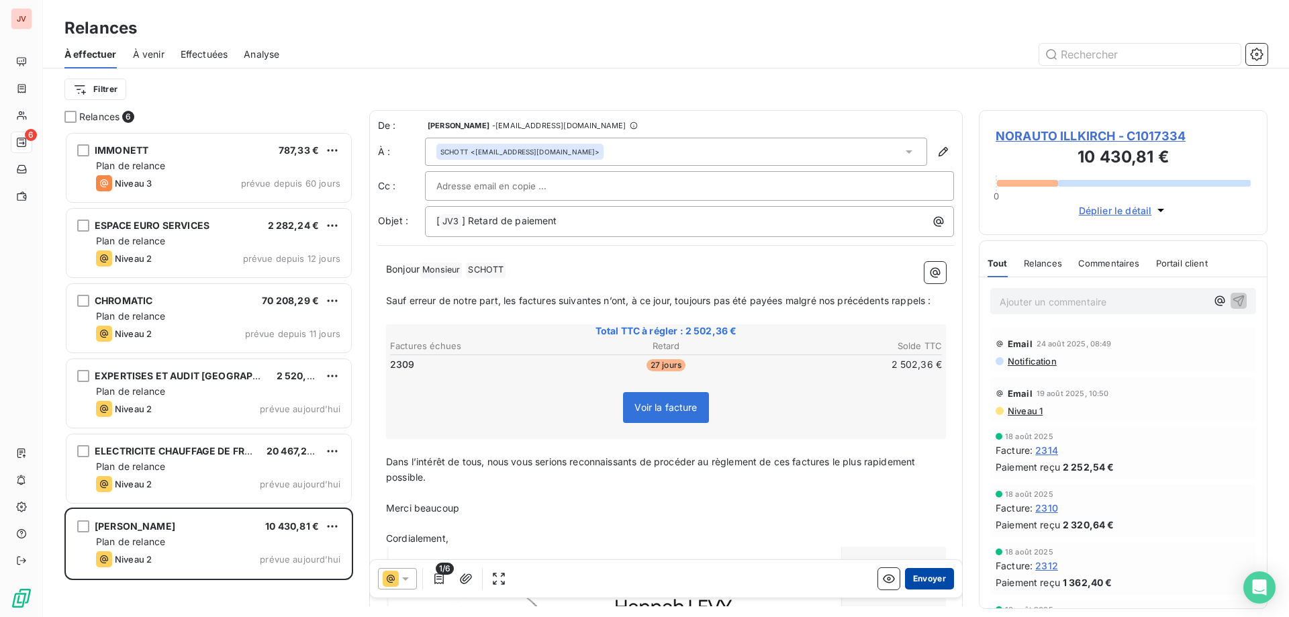
click at [920, 574] on button "Envoyer" at bounding box center [929, 578] width 49 height 21
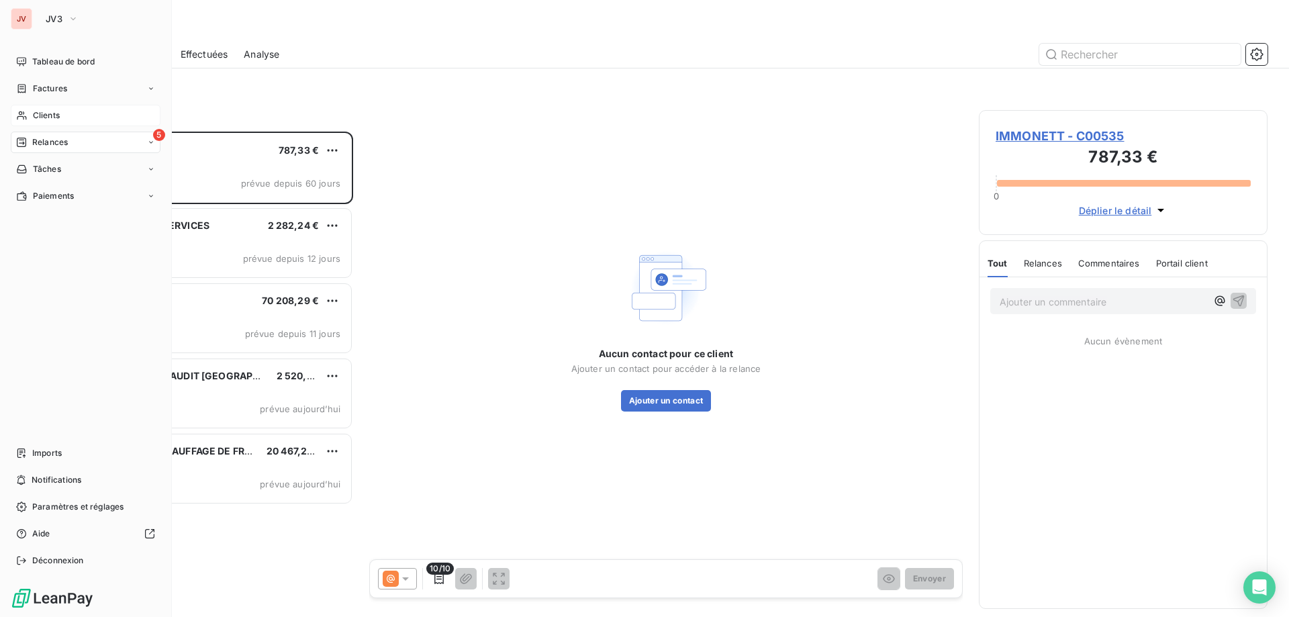
click at [40, 119] on span "Clients" at bounding box center [46, 115] width 27 height 12
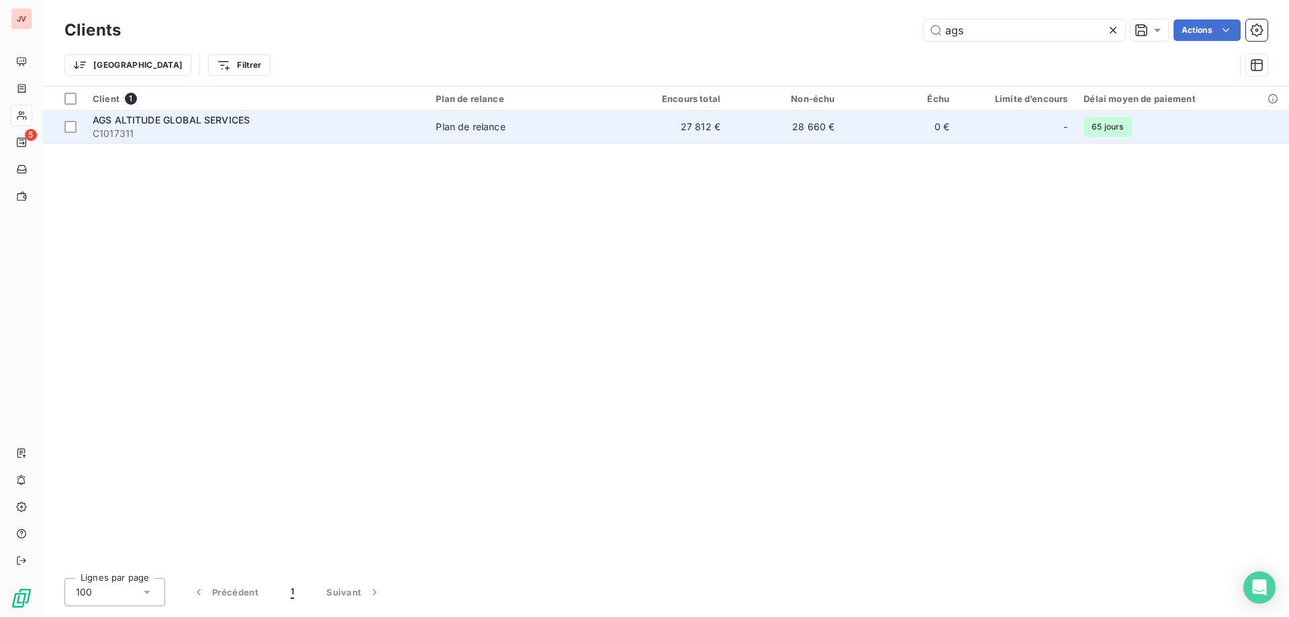
type input "ags"
click at [542, 136] on td "Plan de relance" at bounding box center [521, 127] width 186 height 32
